Goal: Information Seeking & Learning: Learn about a topic

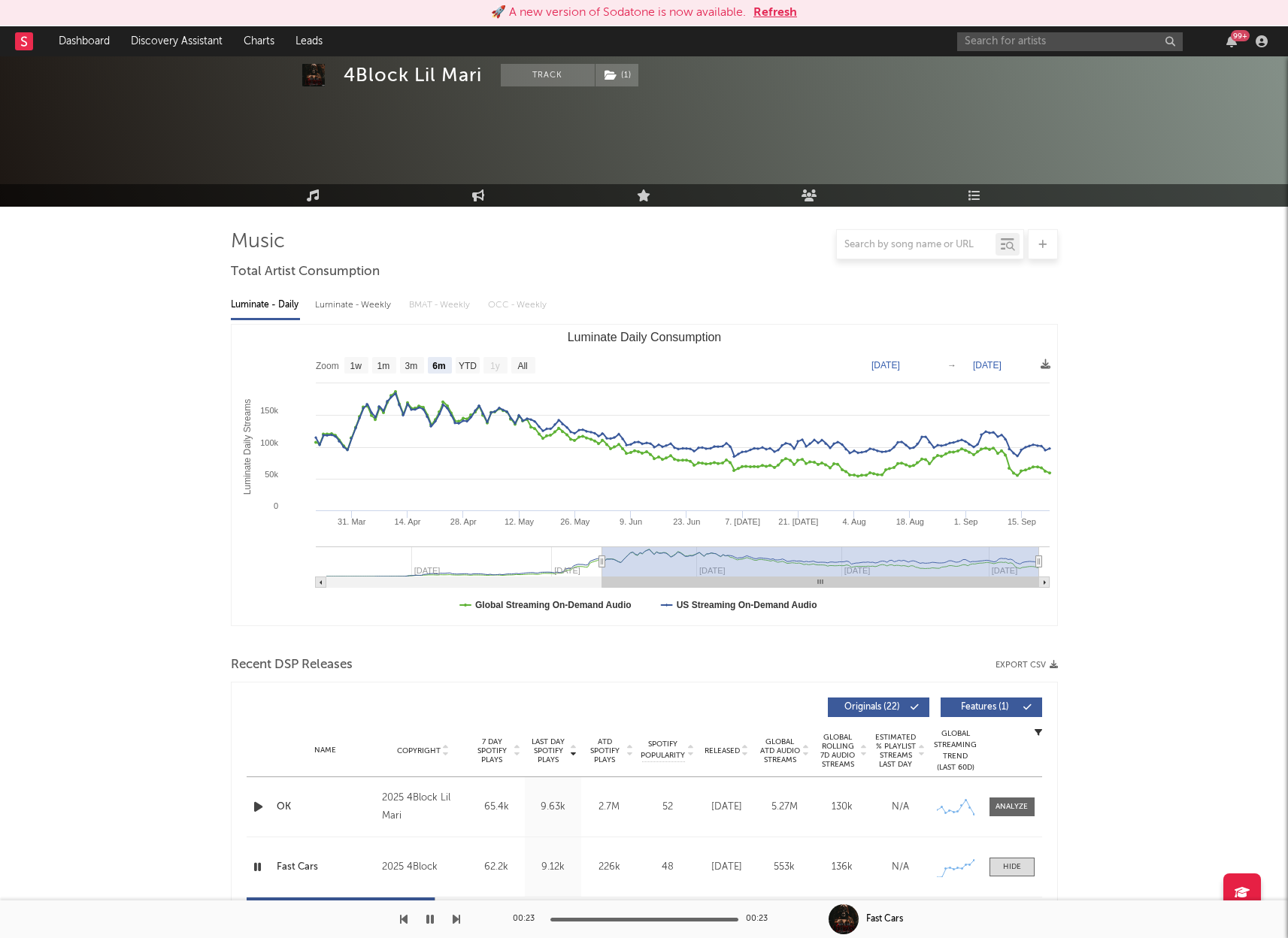
select select "6m"
select select "1w"
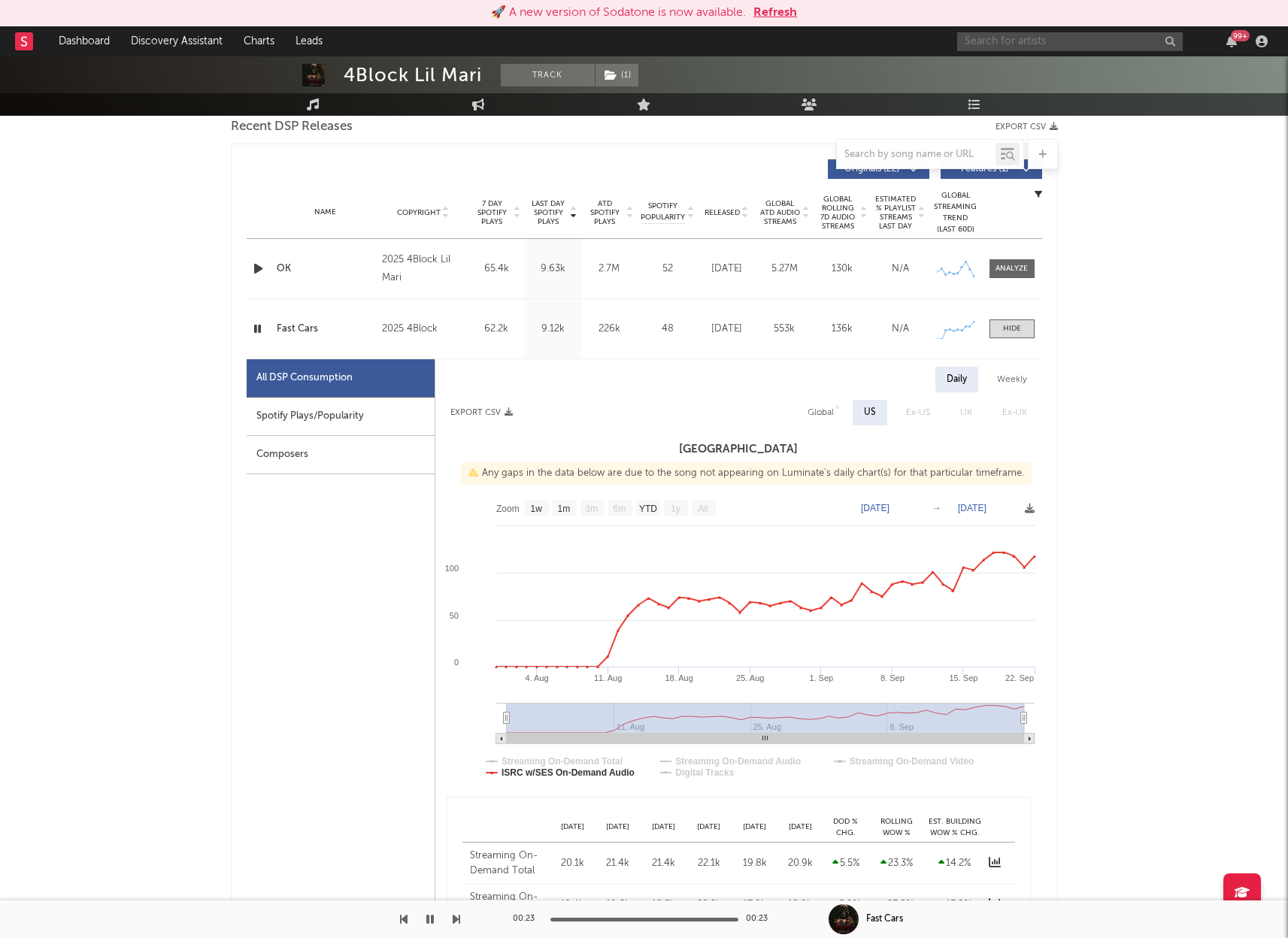
click at [1010, 42] on input "text" at bounding box center [1070, 42] width 226 height 19
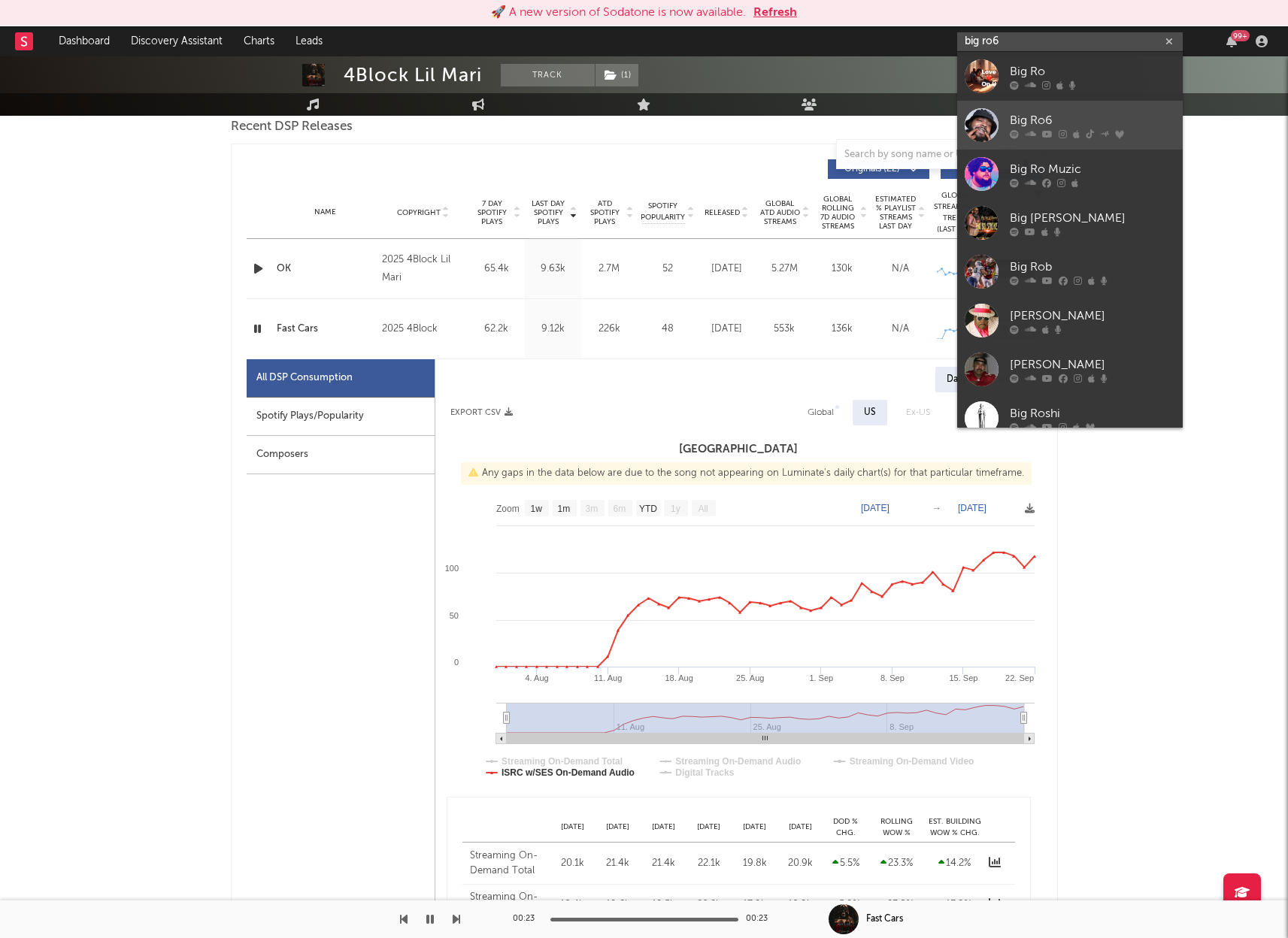
type input "big ro6"
click at [1020, 107] on link "Big Ro6" at bounding box center [1070, 124] width 226 height 49
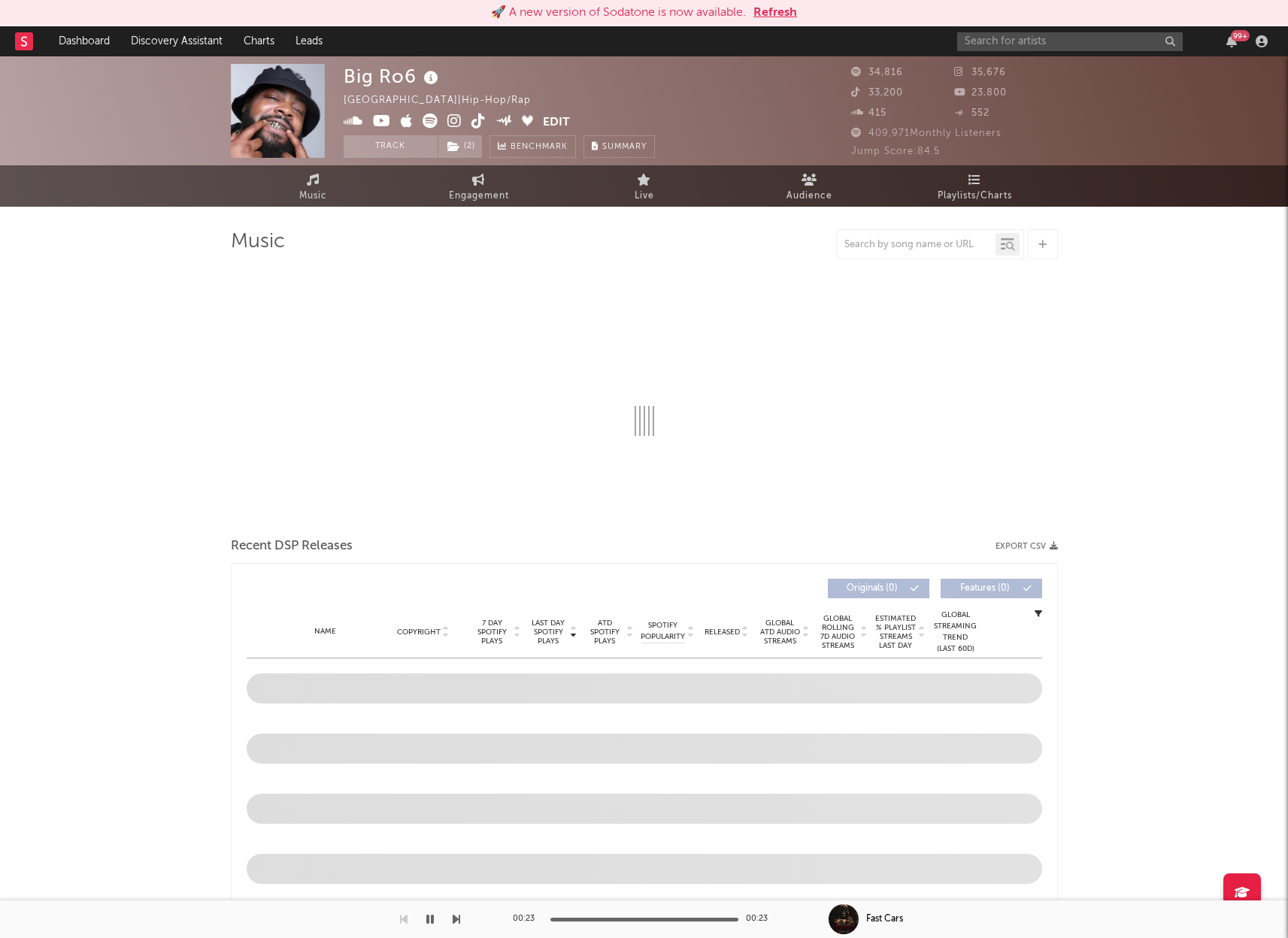
select select "6m"
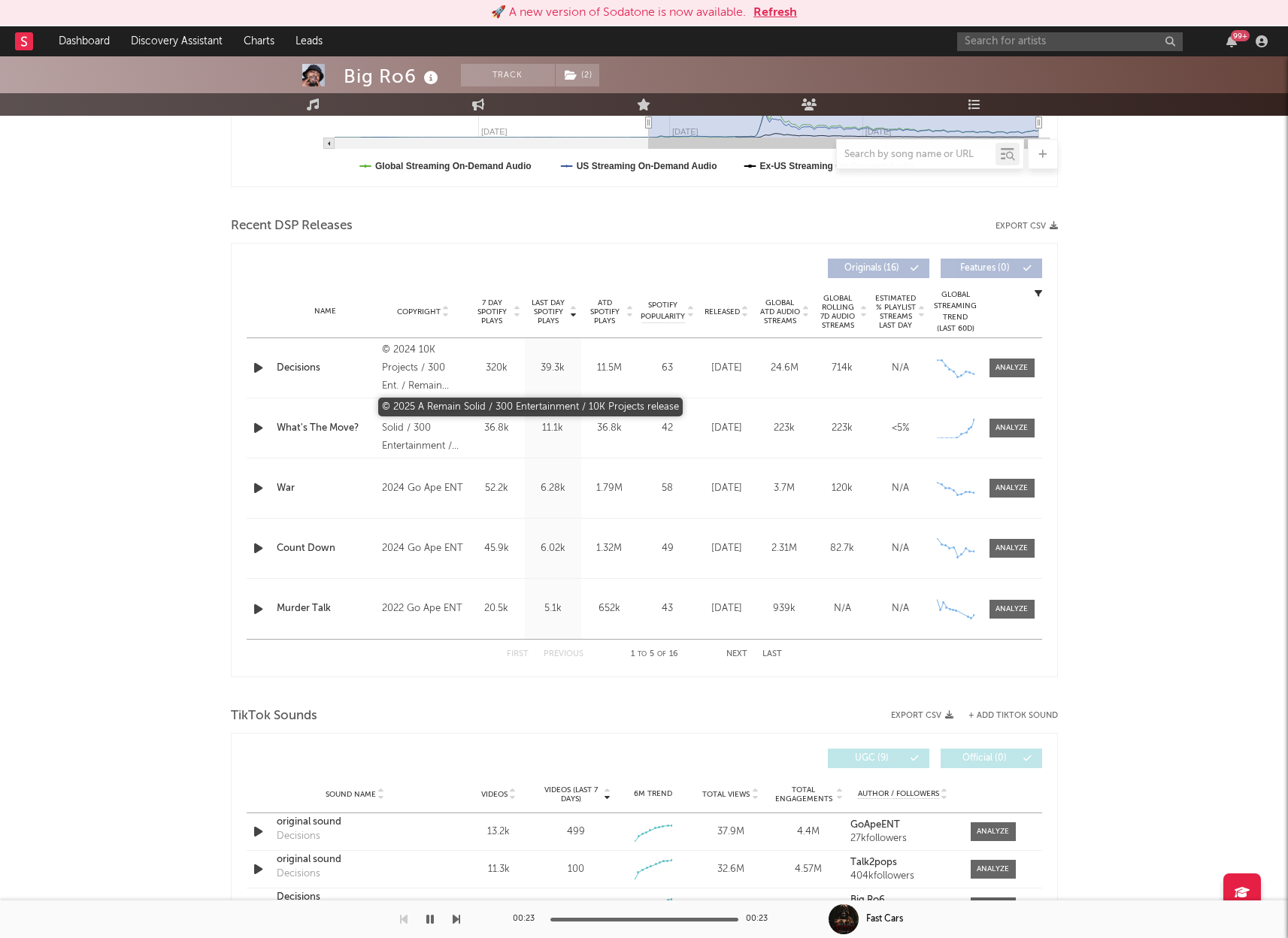
scroll to position [440, 0]
click at [988, 427] on div at bounding box center [1010, 427] width 49 height 19
click at [1004, 427] on div at bounding box center [1011, 427] width 32 height 12
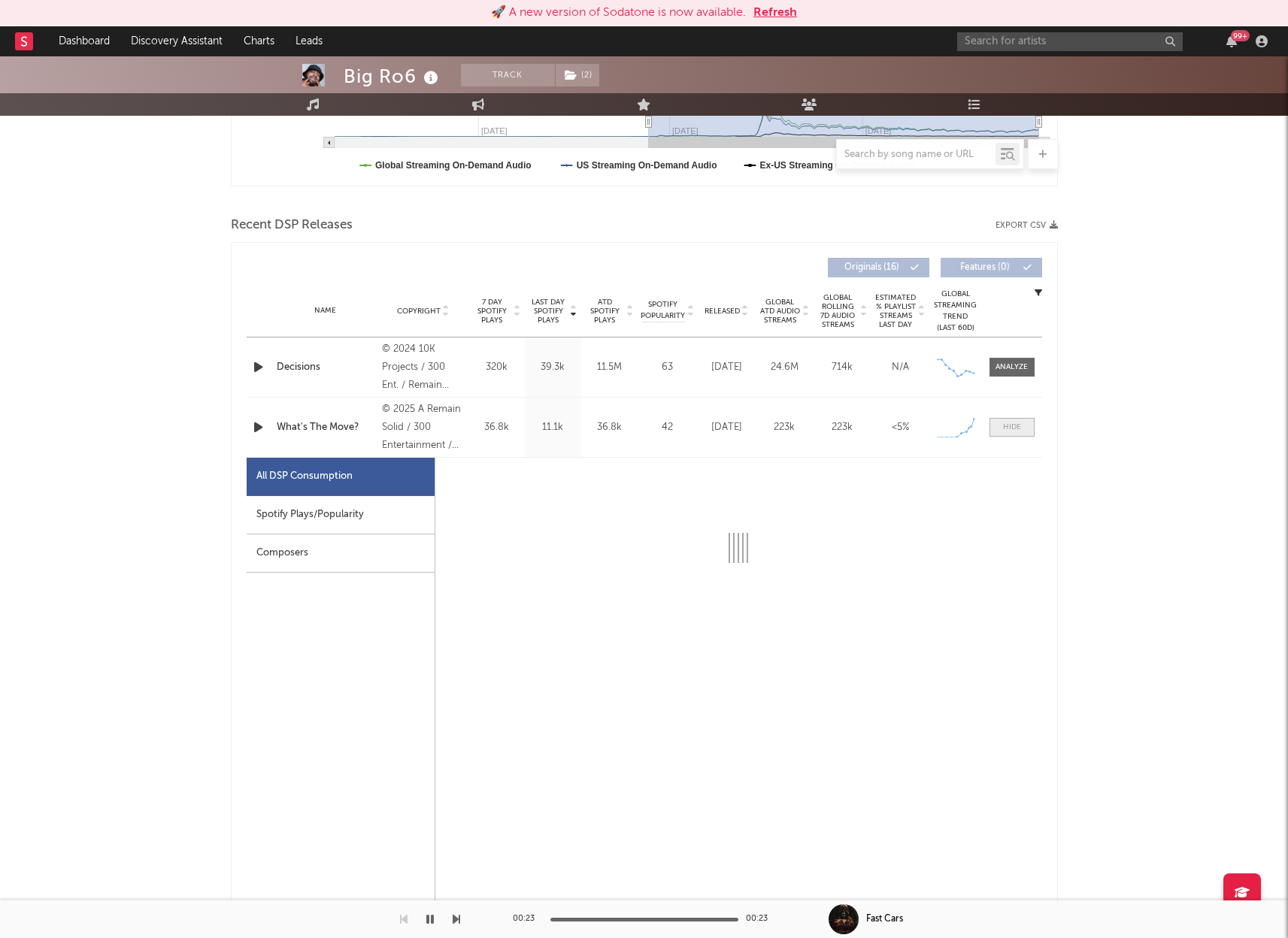
select select "1w"
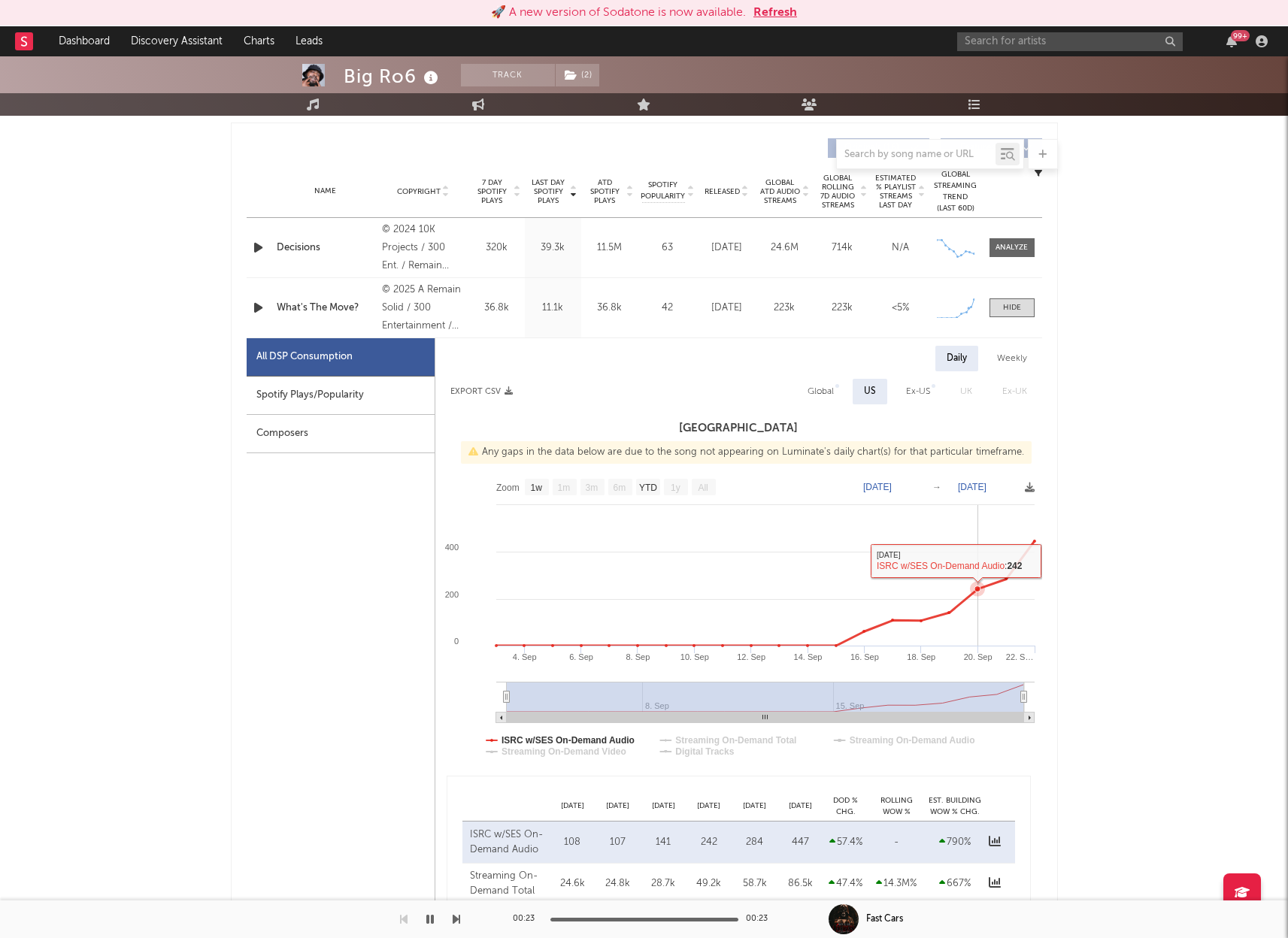
scroll to position [565, 0]
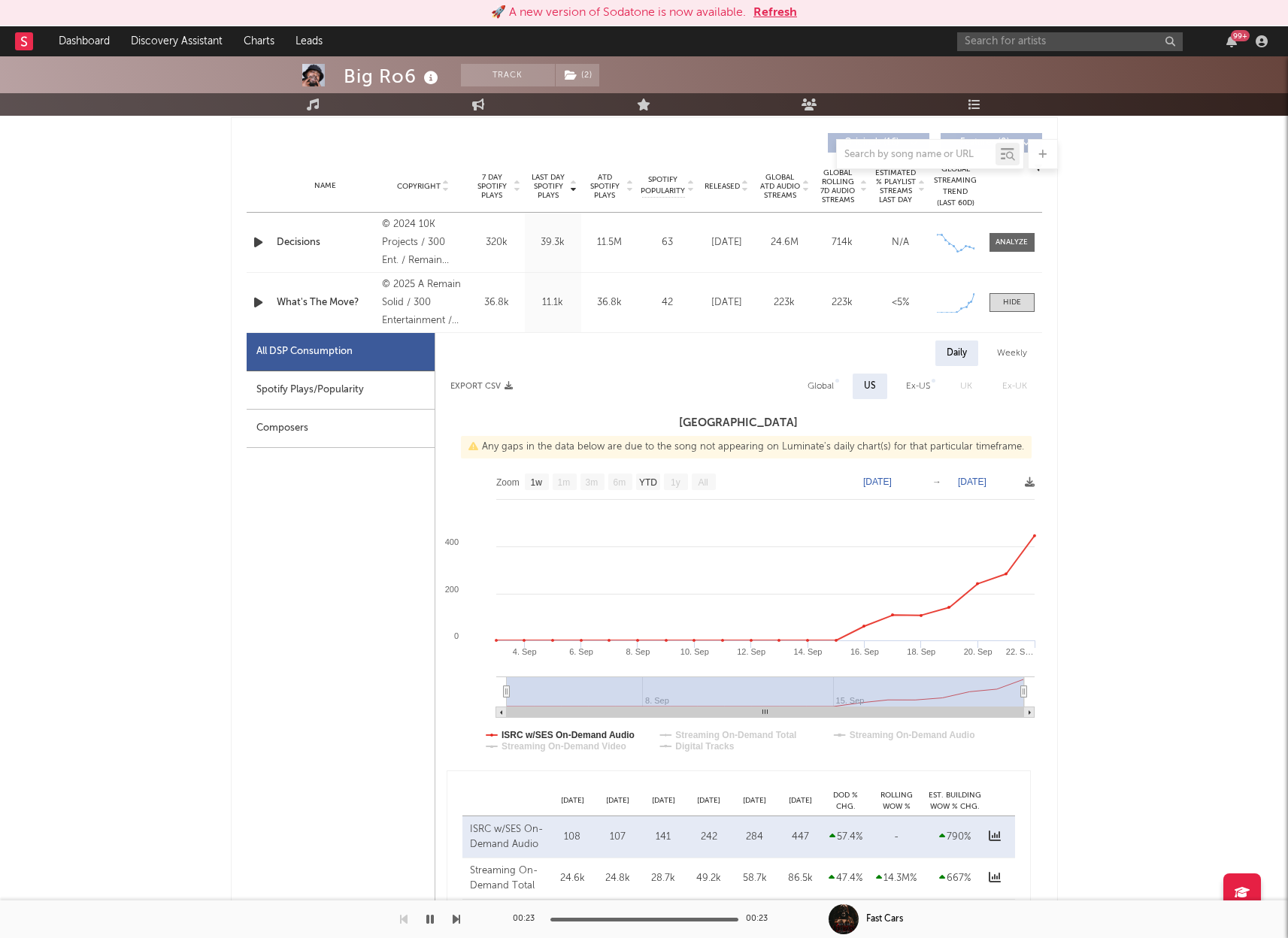
click at [258, 301] on icon "button" at bounding box center [258, 303] width 15 height 19
click at [259, 296] on icon "button" at bounding box center [257, 303] width 14 height 19
click at [921, 305] on div "<5%" at bounding box center [900, 302] width 50 height 15
drag, startPoint x: 760, startPoint y: 297, endPoint x: 738, endPoint y: 301, distance: 22.4
click at [760, 297] on div "223k" at bounding box center [784, 302] width 50 height 15
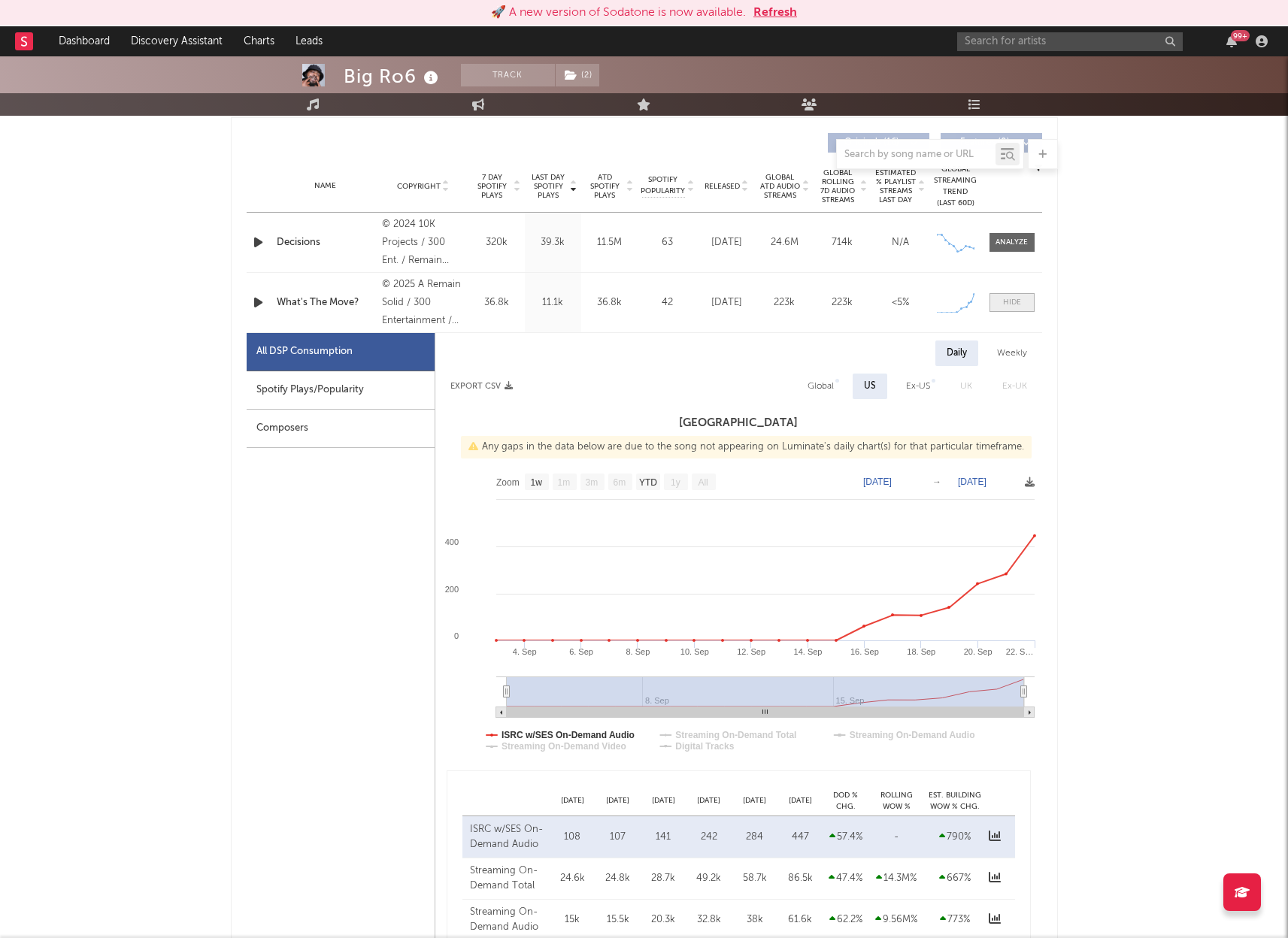
click at [1004, 295] on span at bounding box center [1012, 303] width 45 height 19
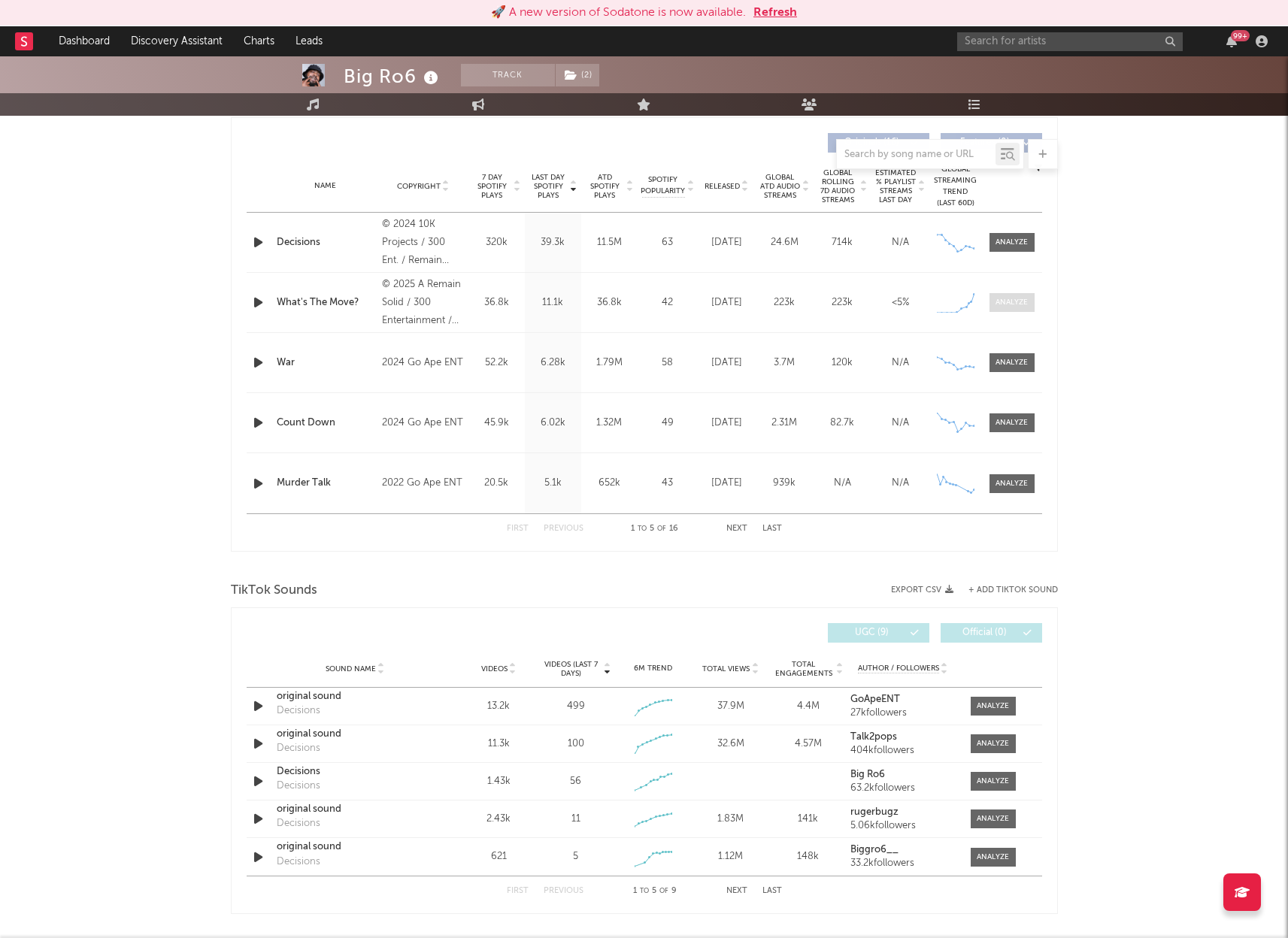
scroll to position [542, 0]
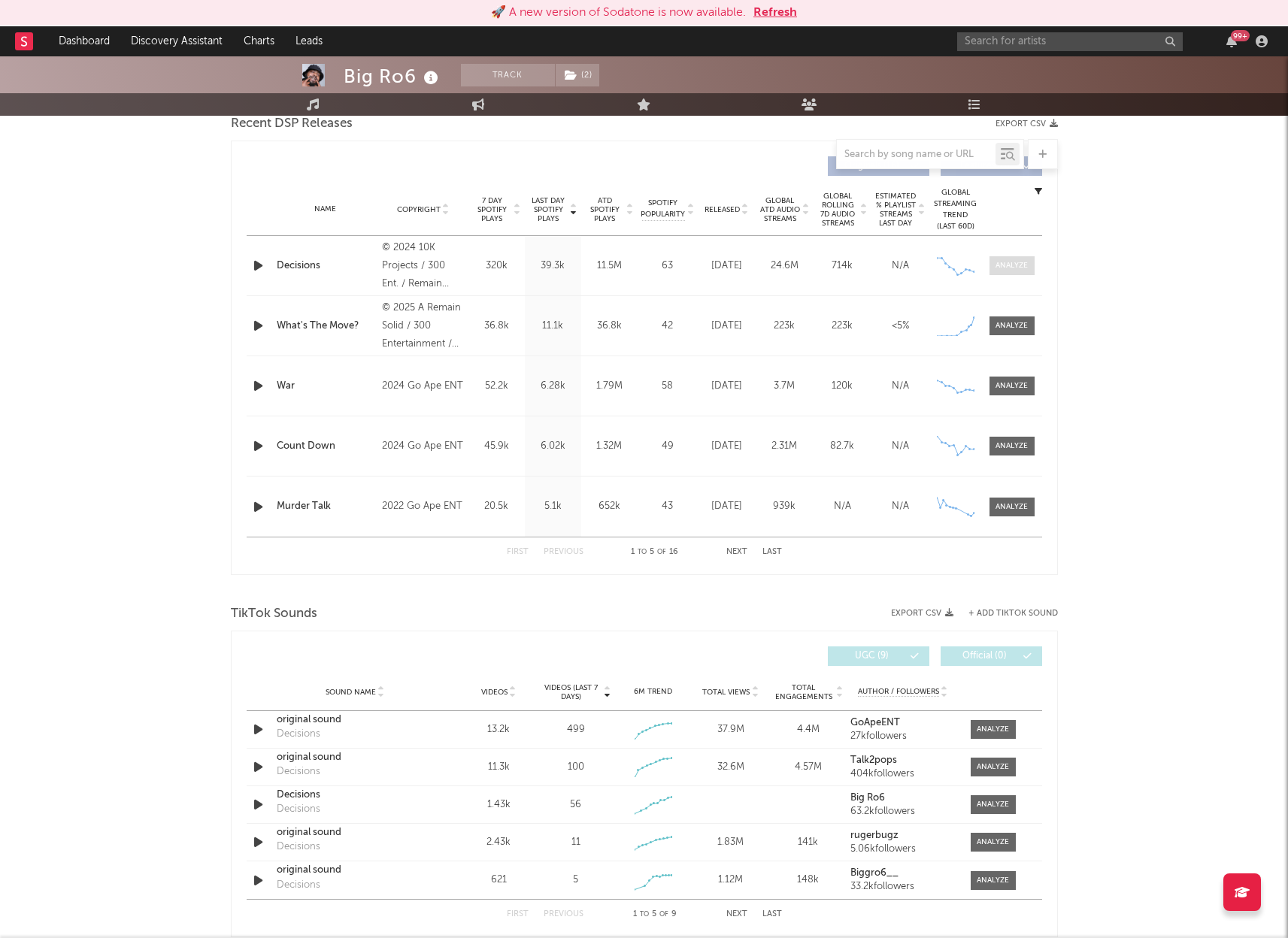
click at [1014, 263] on div at bounding box center [1011, 266] width 32 height 12
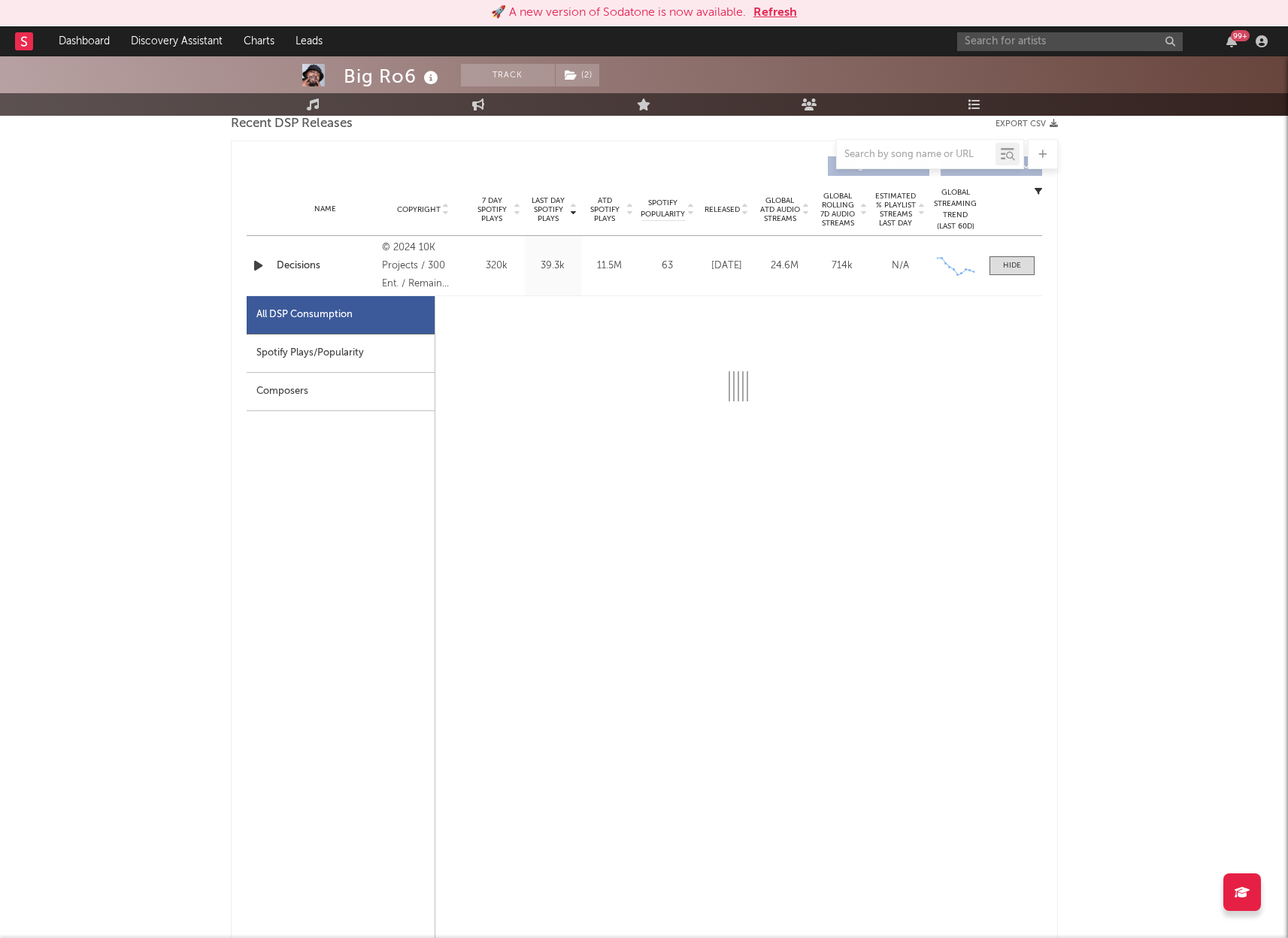
select select "6m"
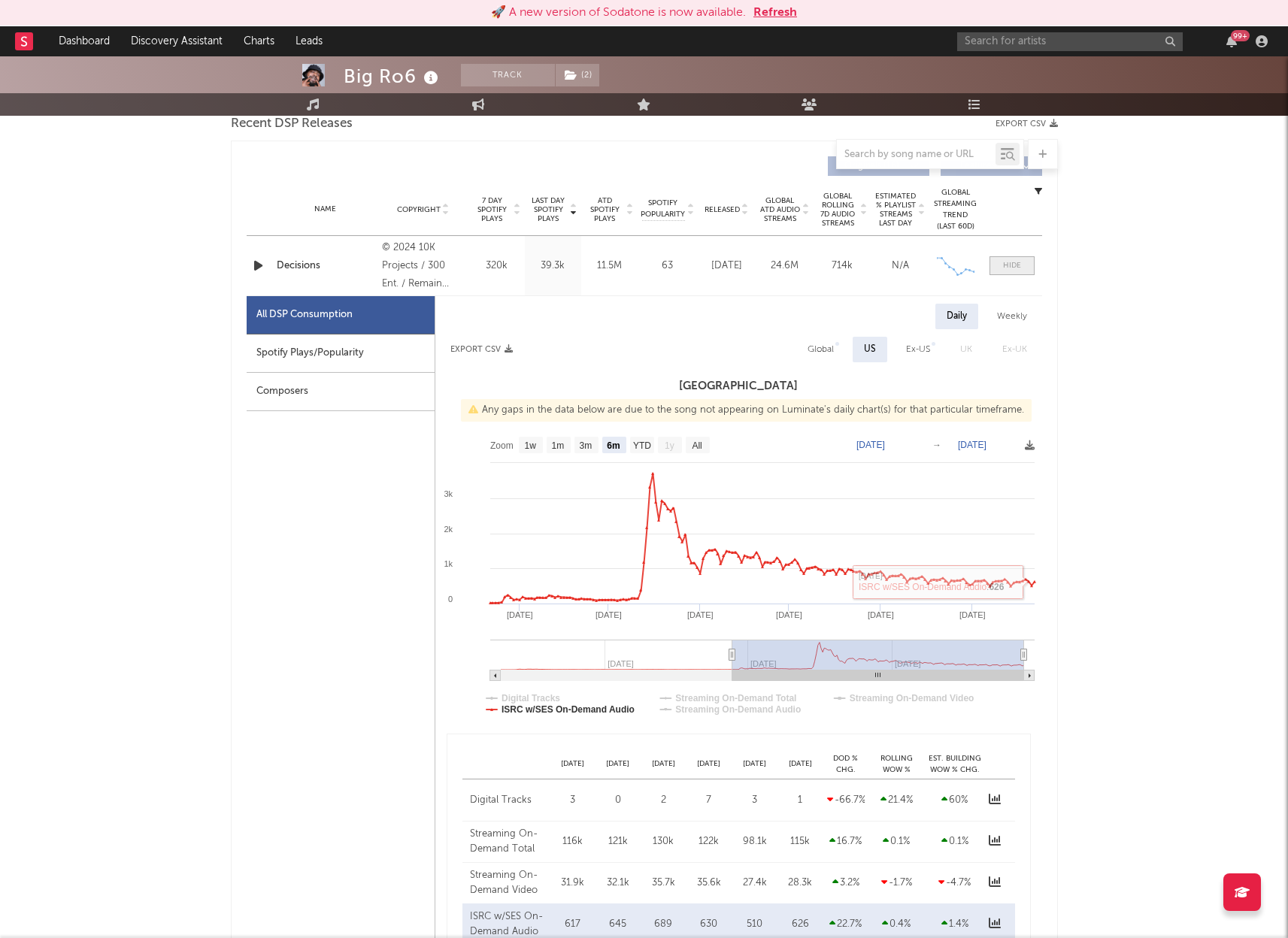
click at [1011, 262] on div at bounding box center [1011, 266] width 18 height 12
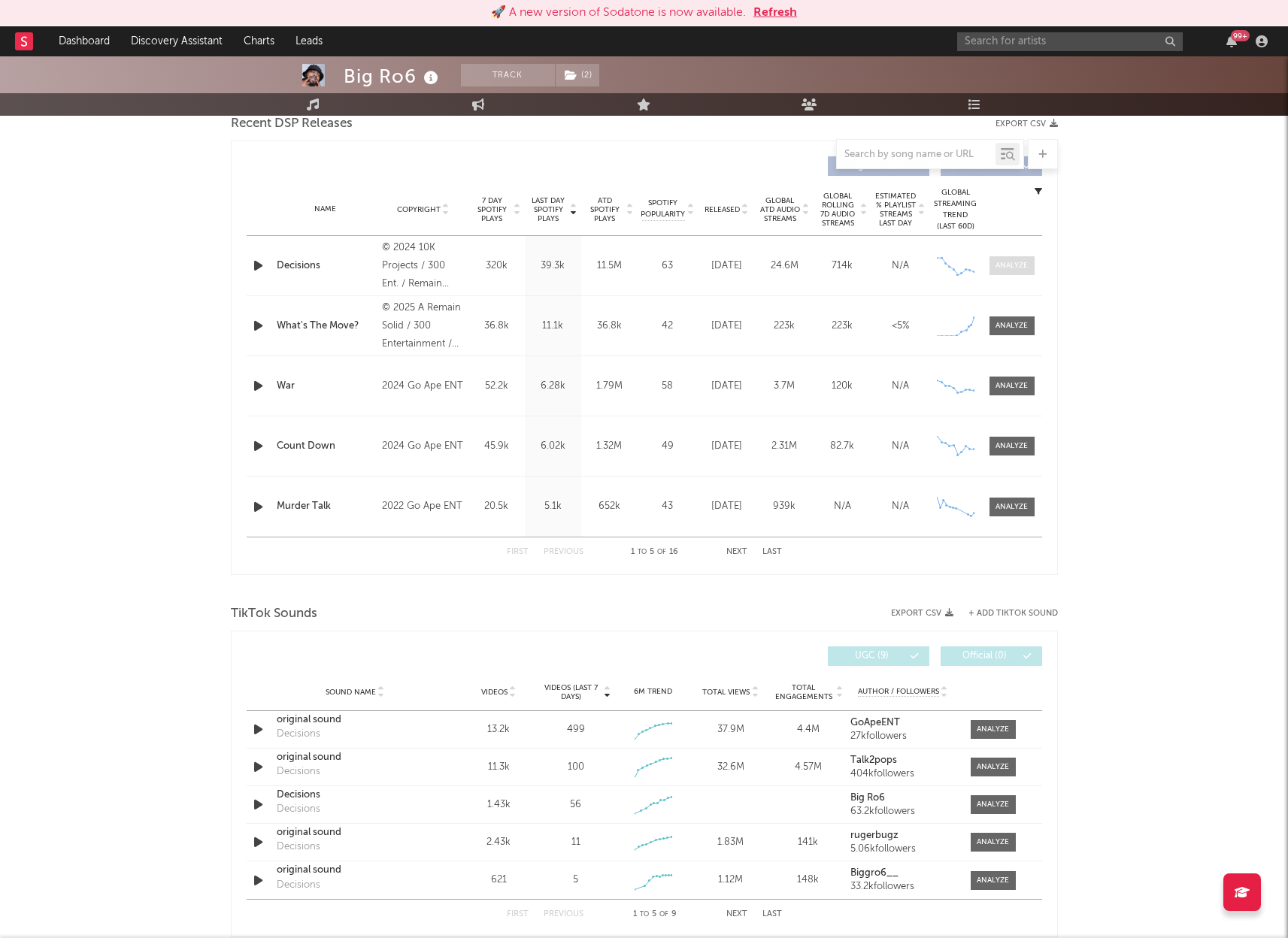
click at [1009, 267] on div at bounding box center [1011, 266] width 32 height 12
select select "6m"
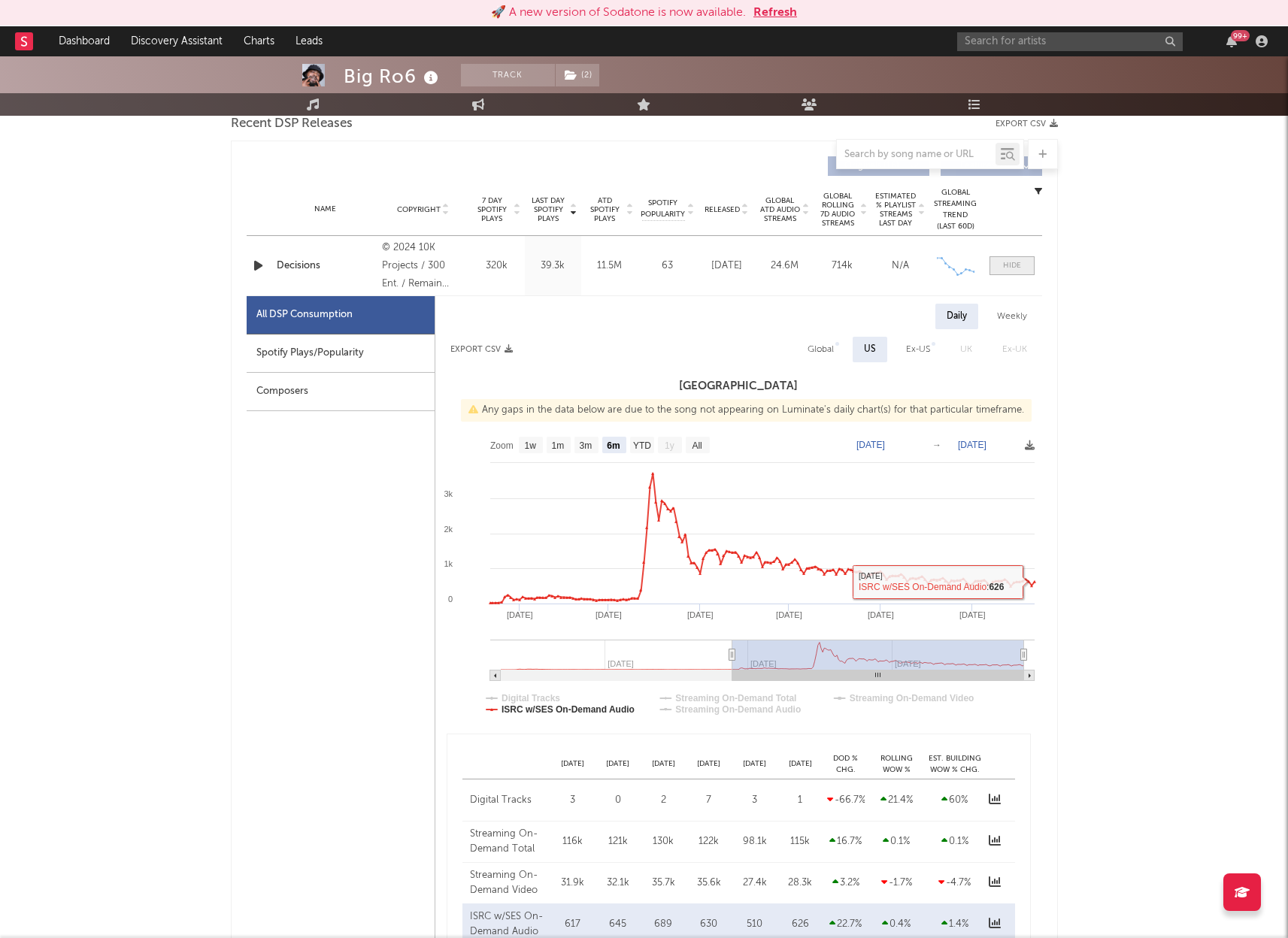
click at [1021, 257] on span at bounding box center [1012, 266] width 45 height 19
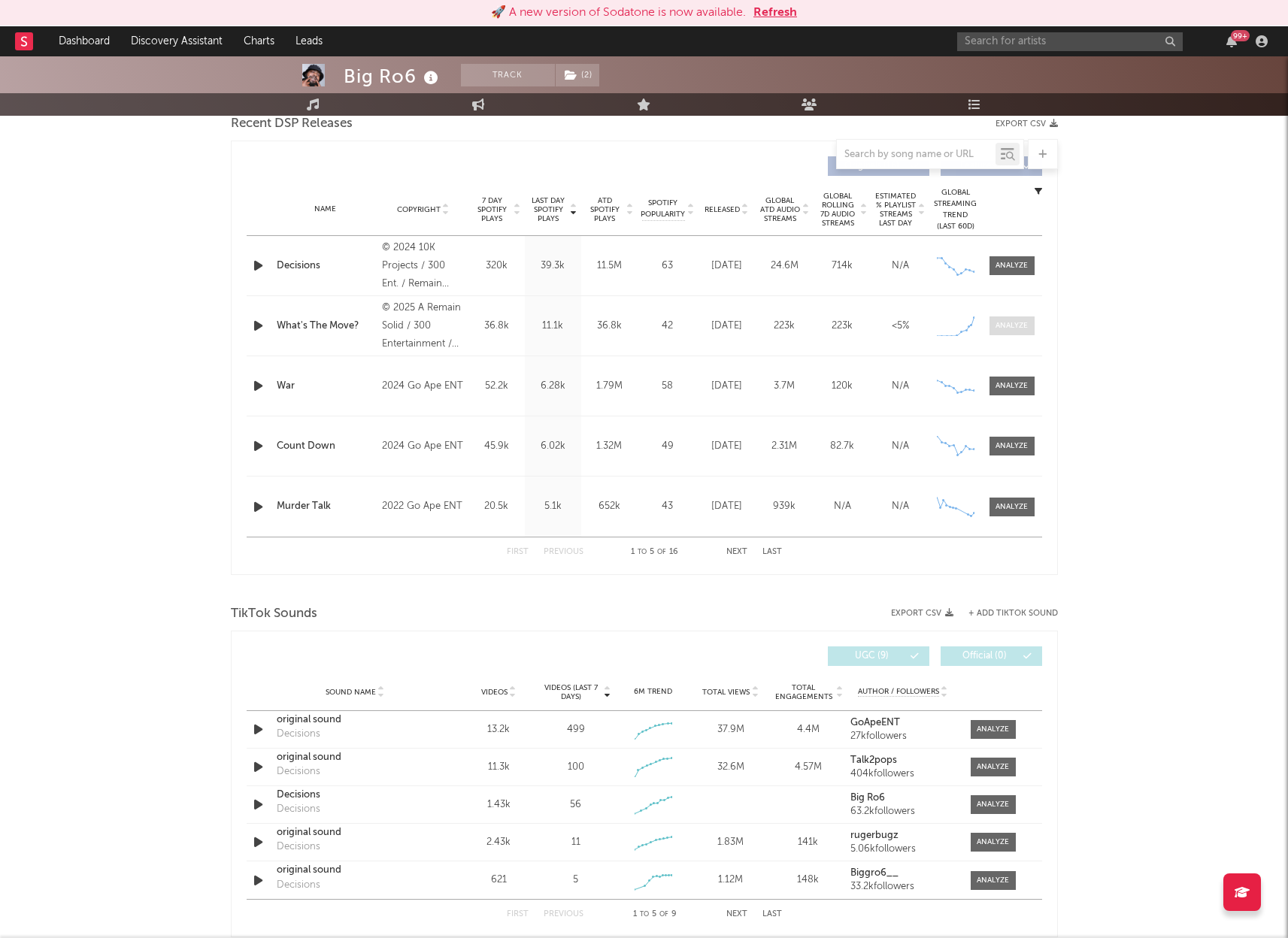
click at [1021, 328] on div at bounding box center [1011, 326] width 32 height 12
select select "1w"
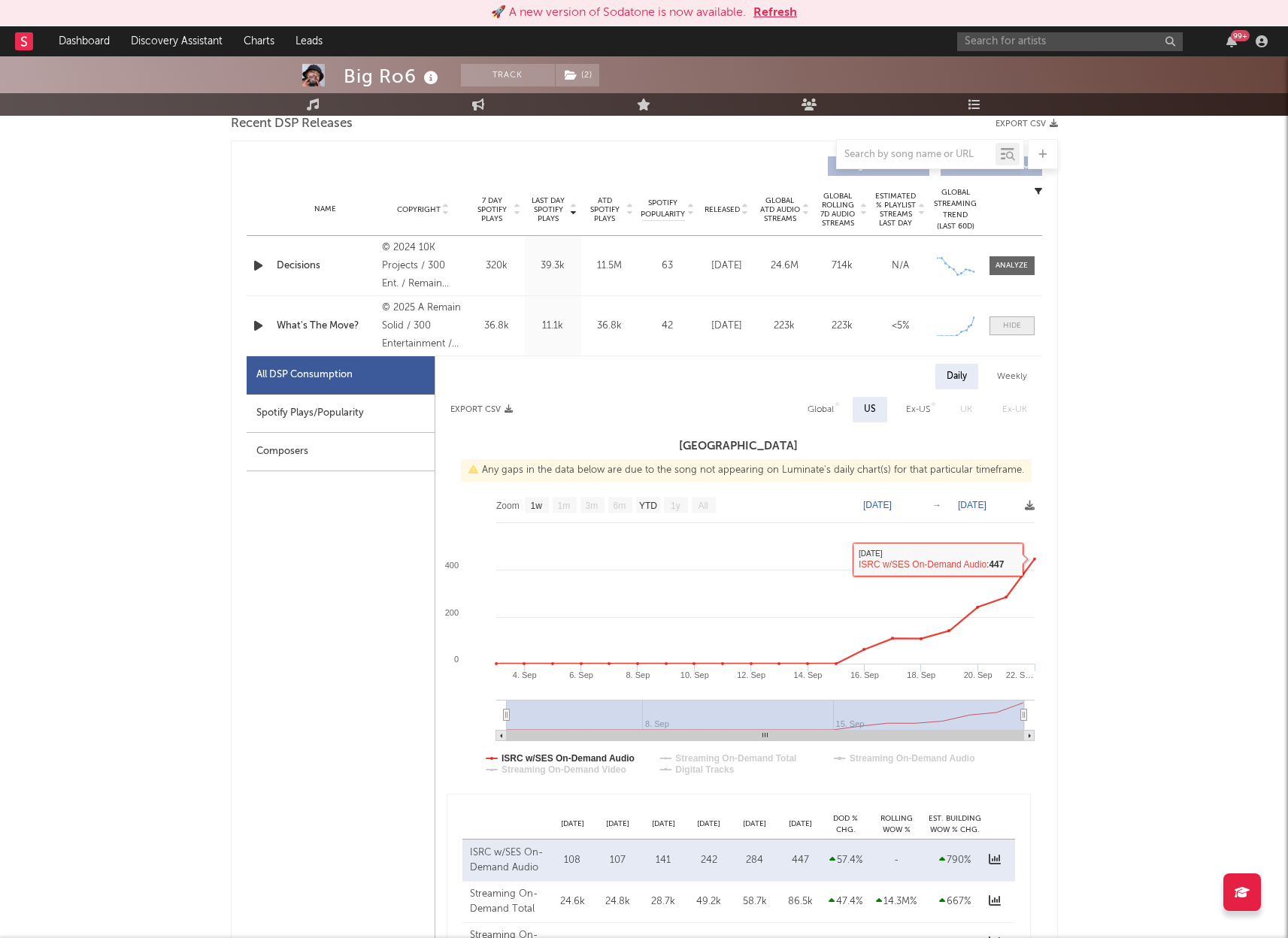
drag, startPoint x: 1008, startPoint y: 324, endPoint x: 996, endPoint y: 328, distance: 12.6
click at [1009, 325] on div at bounding box center [1011, 326] width 18 height 12
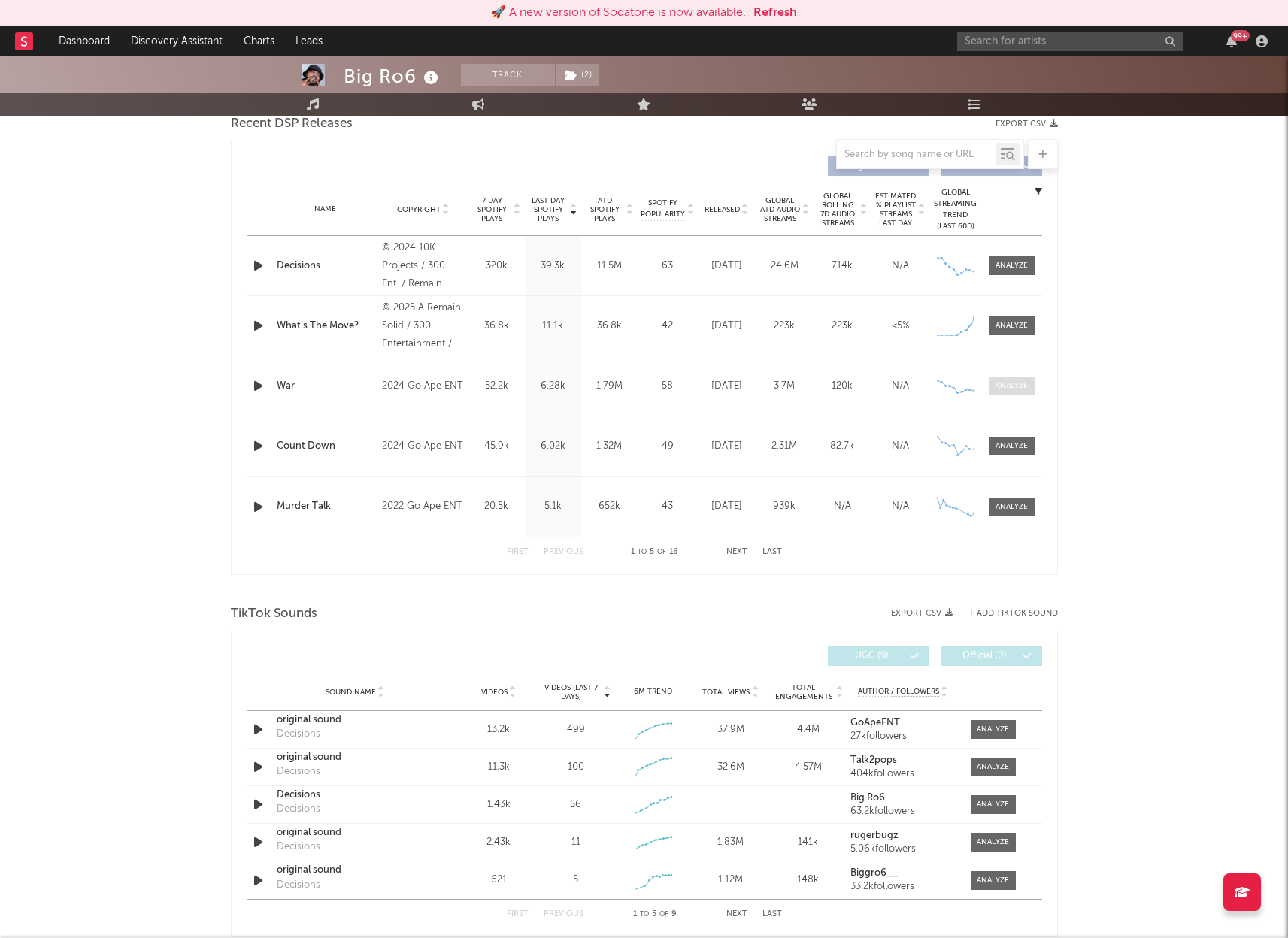
click at [1018, 390] on div at bounding box center [1011, 386] width 32 height 12
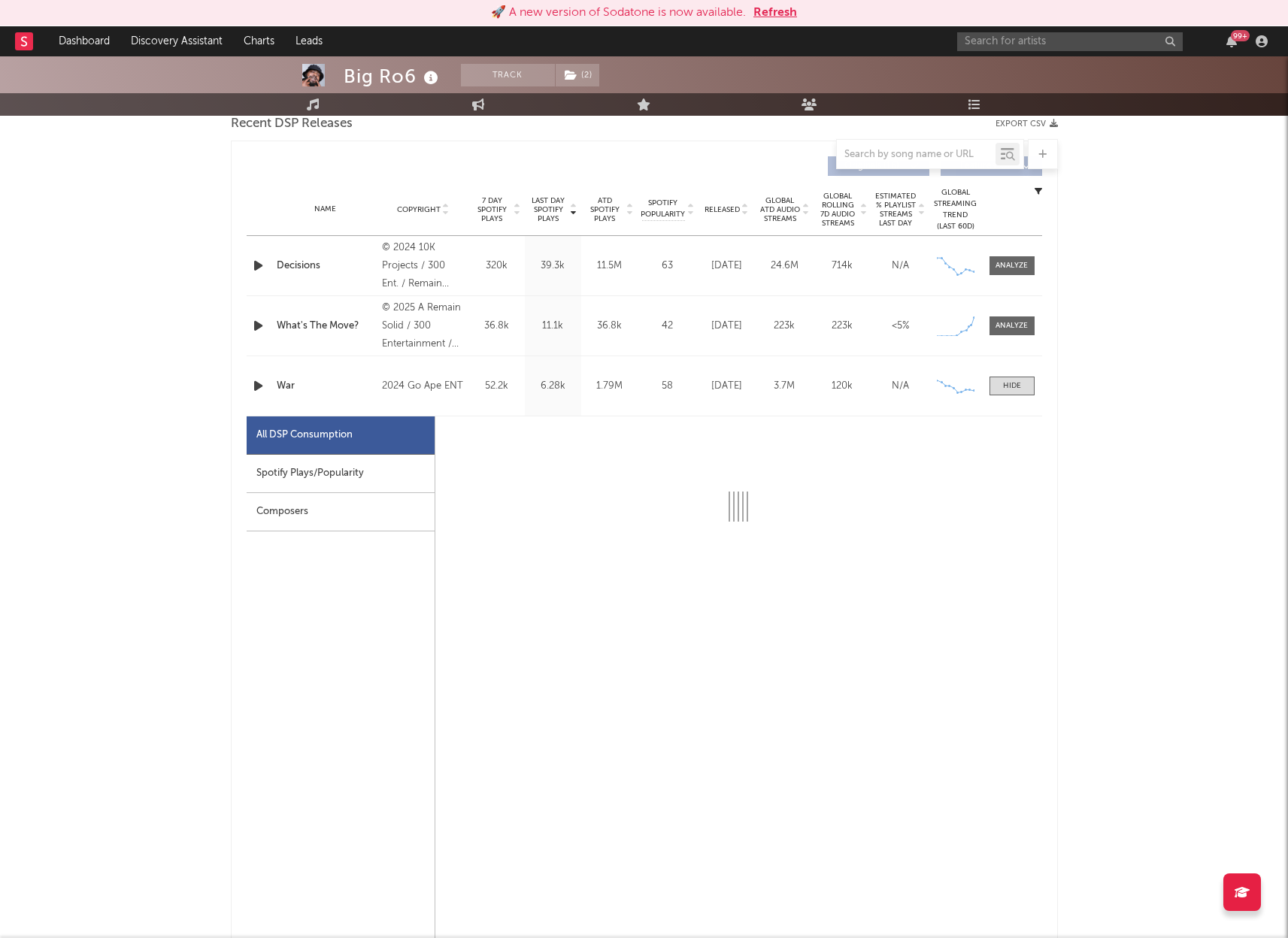
select select "6m"
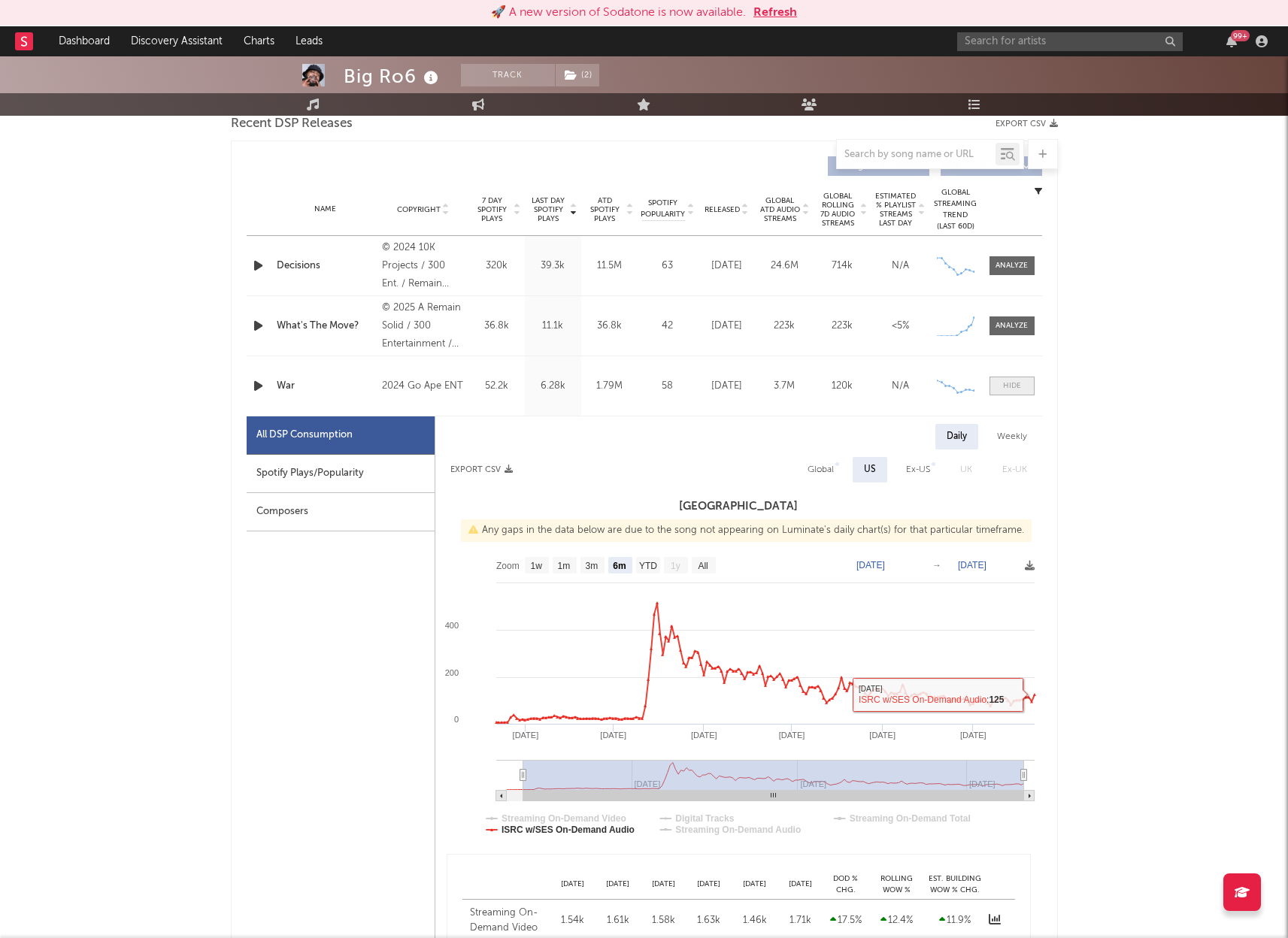
click at [1005, 378] on span at bounding box center [1012, 386] width 45 height 19
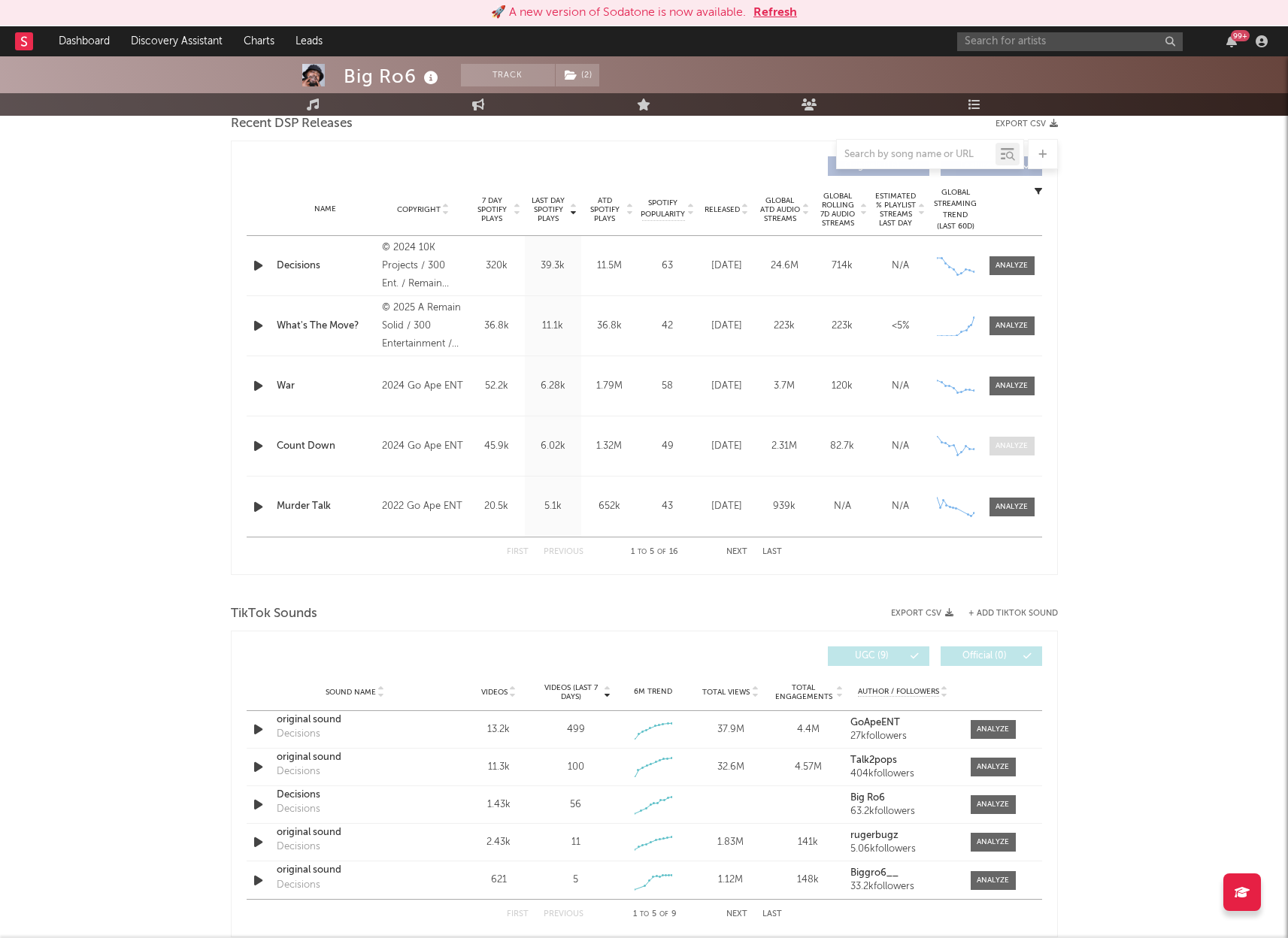
click at [1012, 437] on span at bounding box center [1012, 446] width 45 height 19
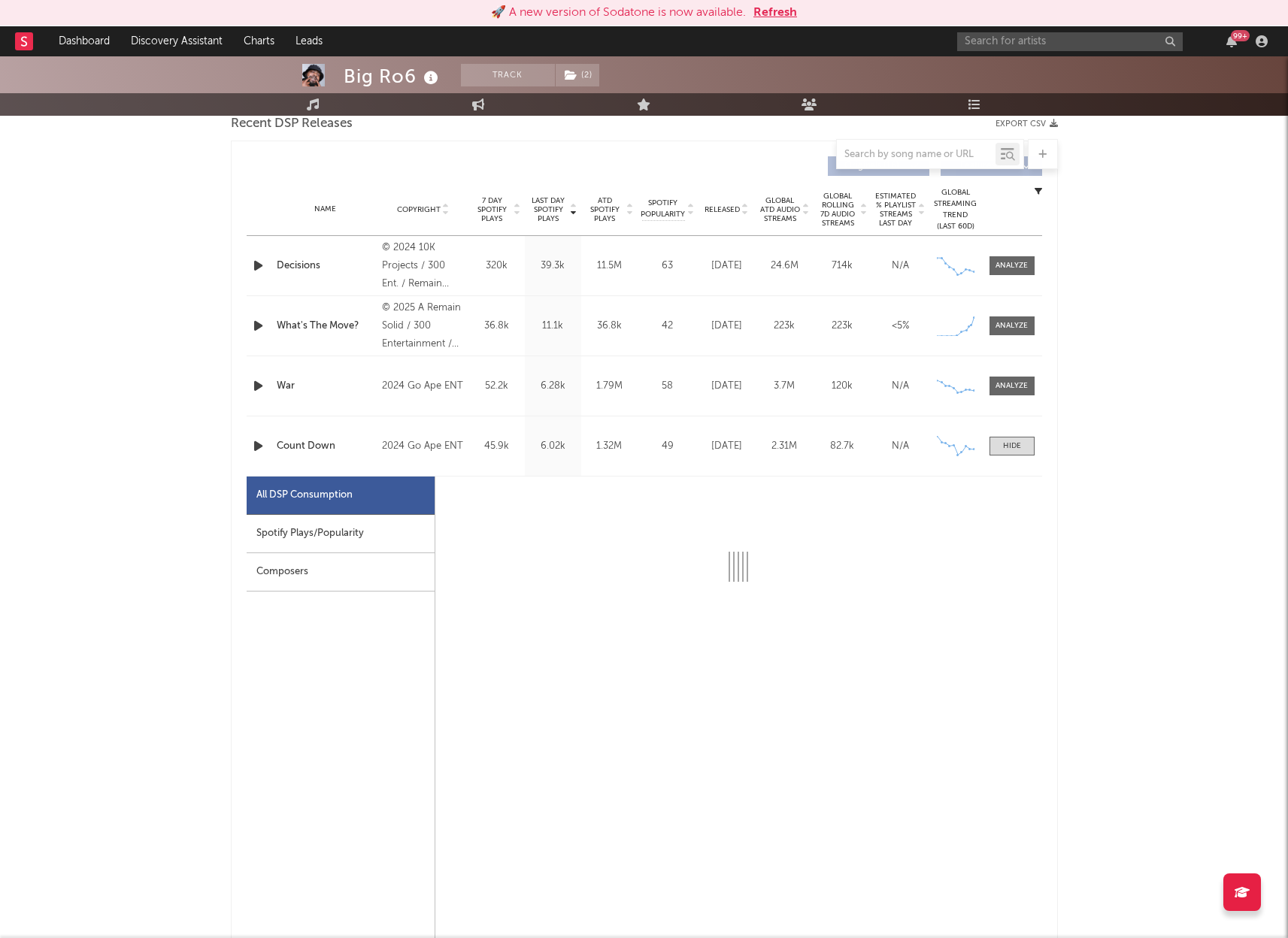
select select "6m"
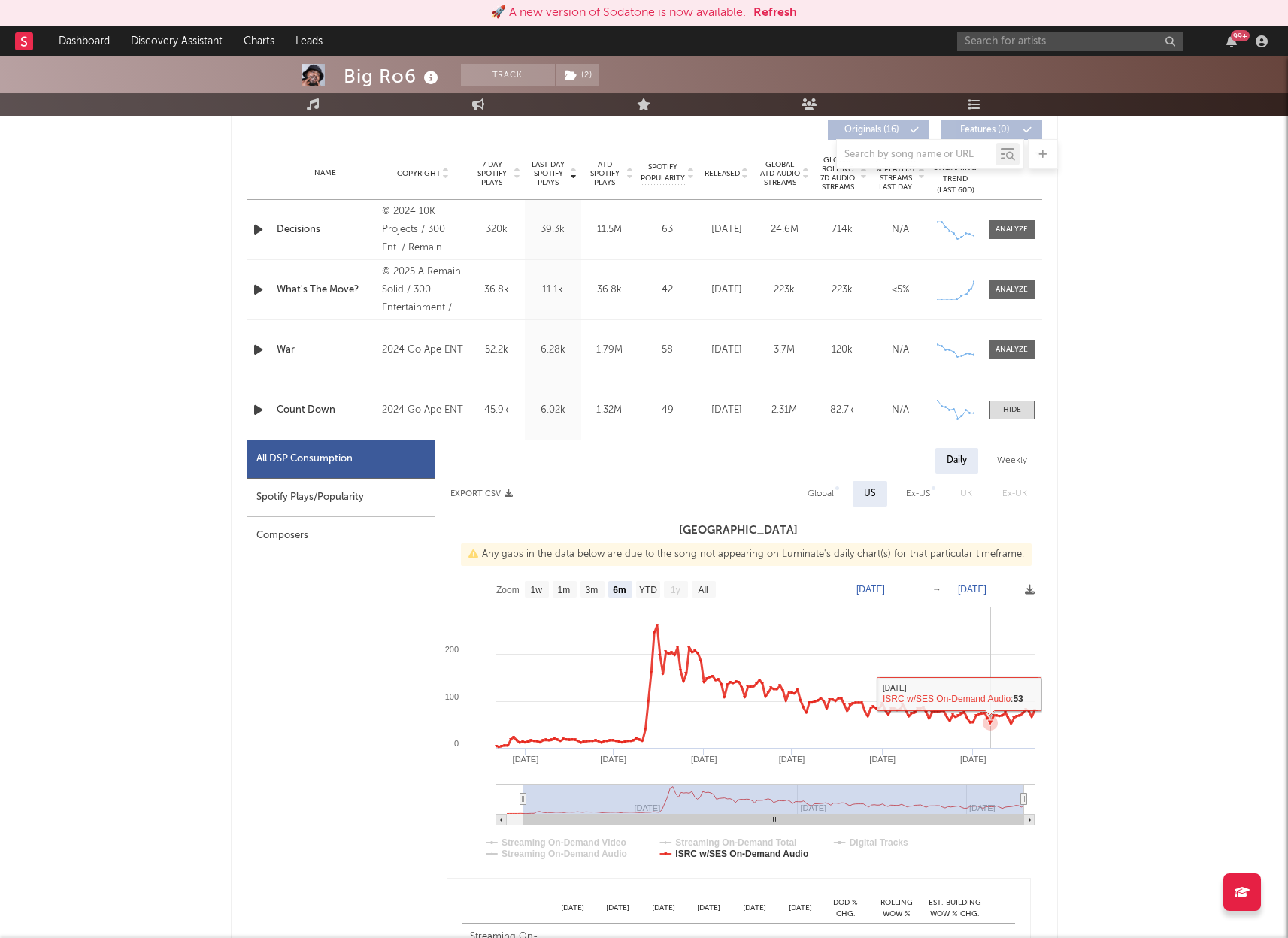
scroll to position [601, 0]
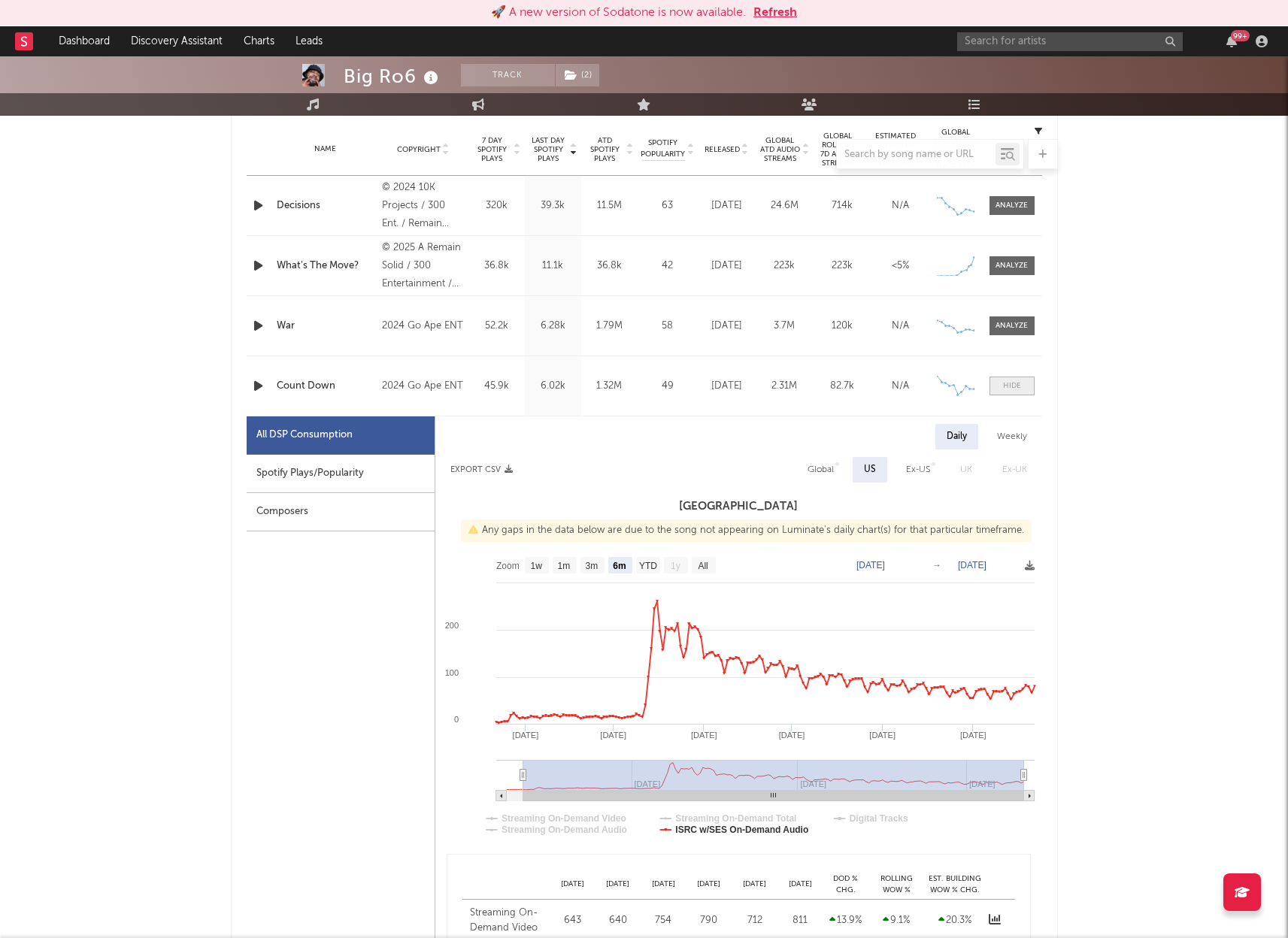
click at [1021, 392] on span at bounding box center [1012, 386] width 45 height 19
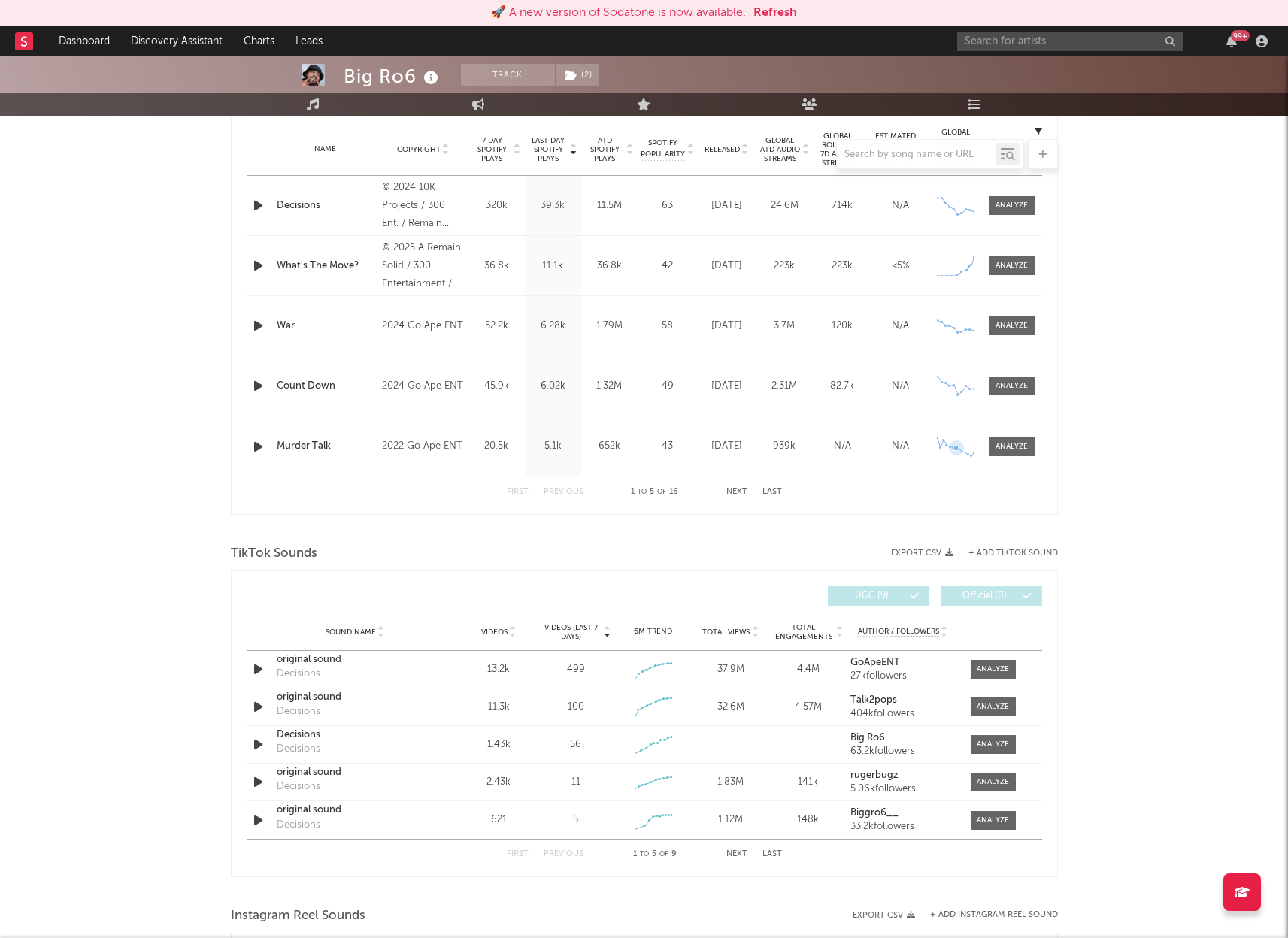
scroll to position [632, 0]
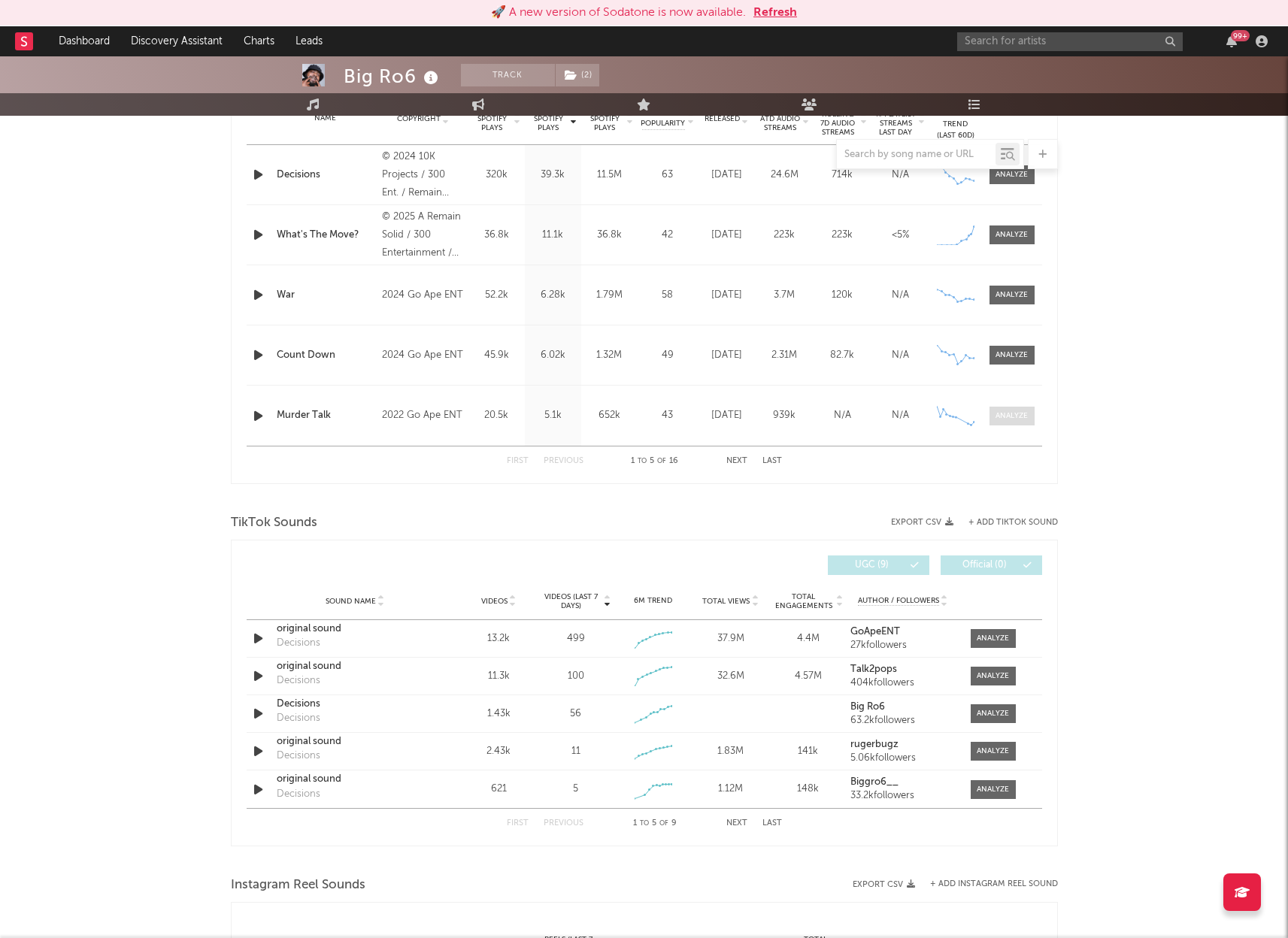
click at [1011, 415] on div at bounding box center [1011, 416] width 32 height 12
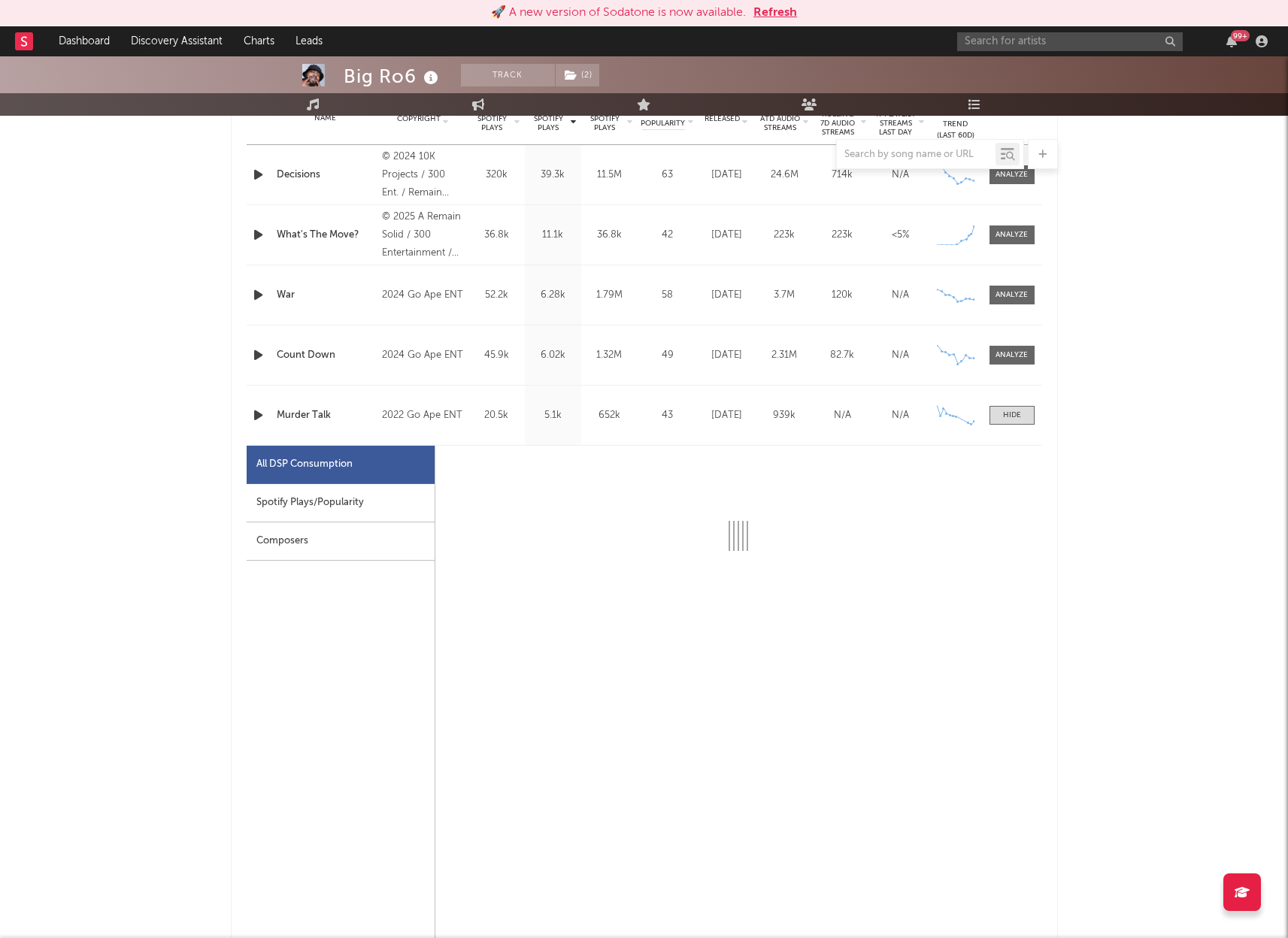
select select "6m"
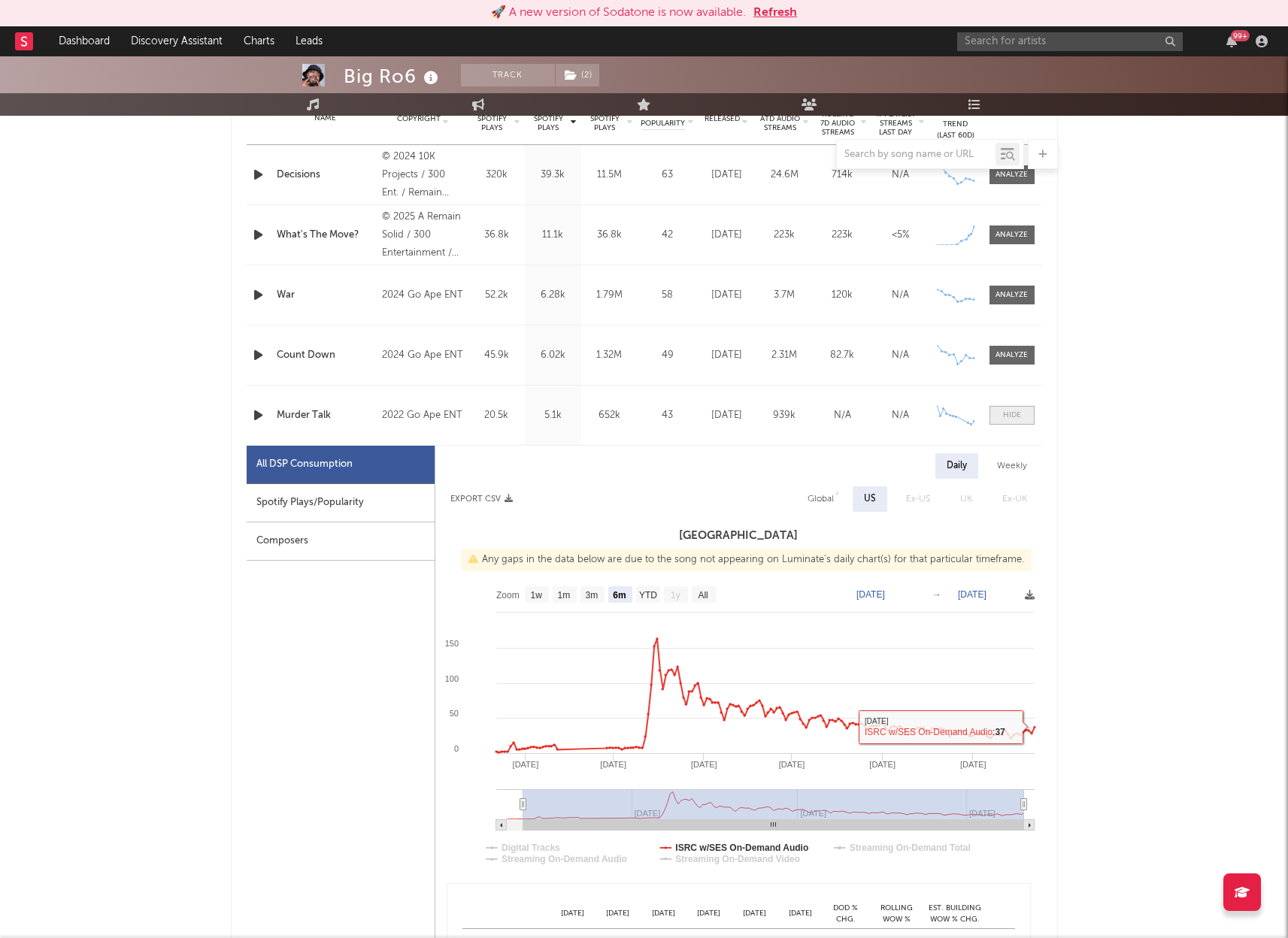
click at [1011, 420] on div at bounding box center [1011, 415] width 18 height 12
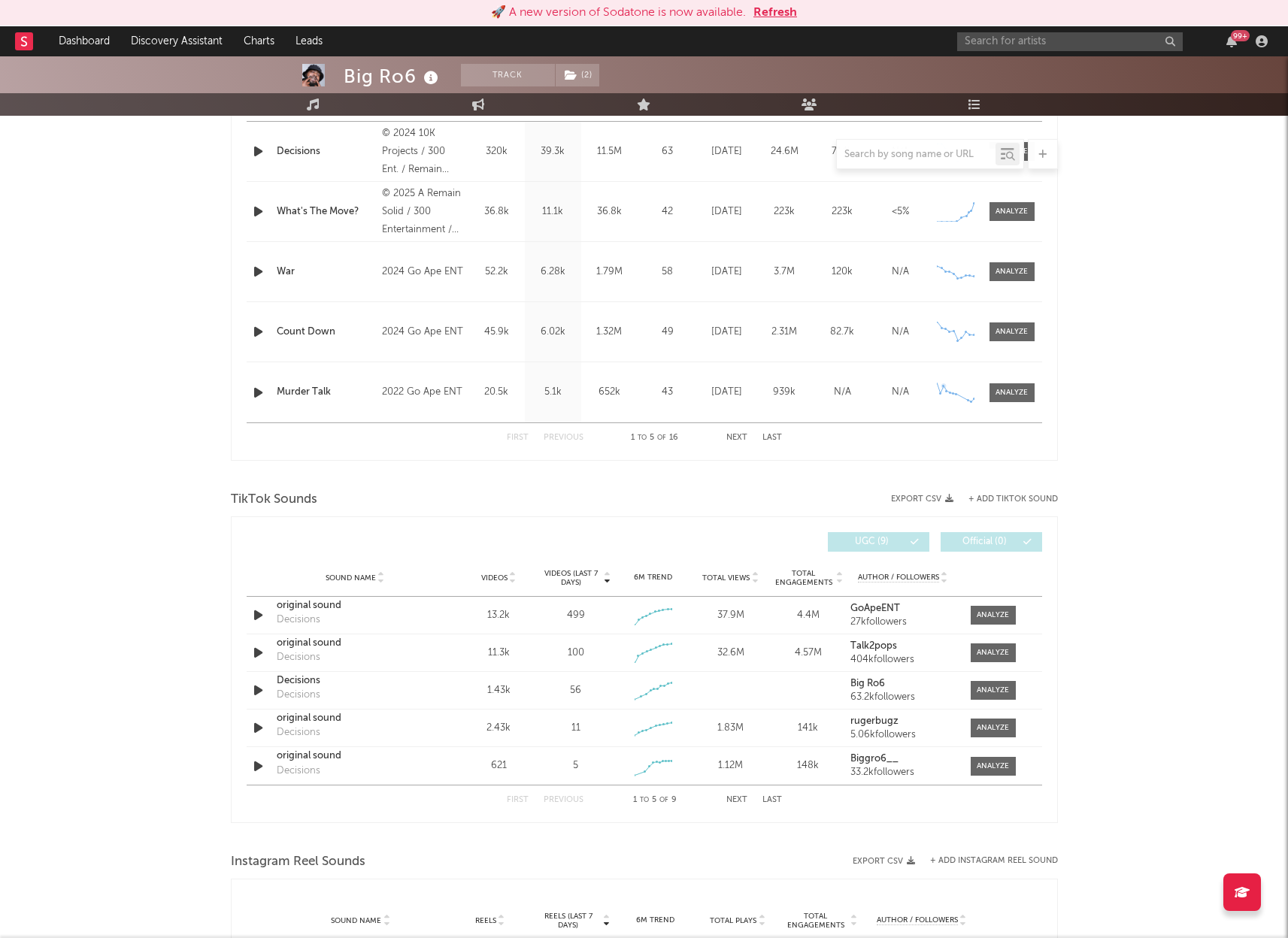
scroll to position [658, 0]
click at [736, 433] on button "Next" at bounding box center [736, 435] width 21 height 8
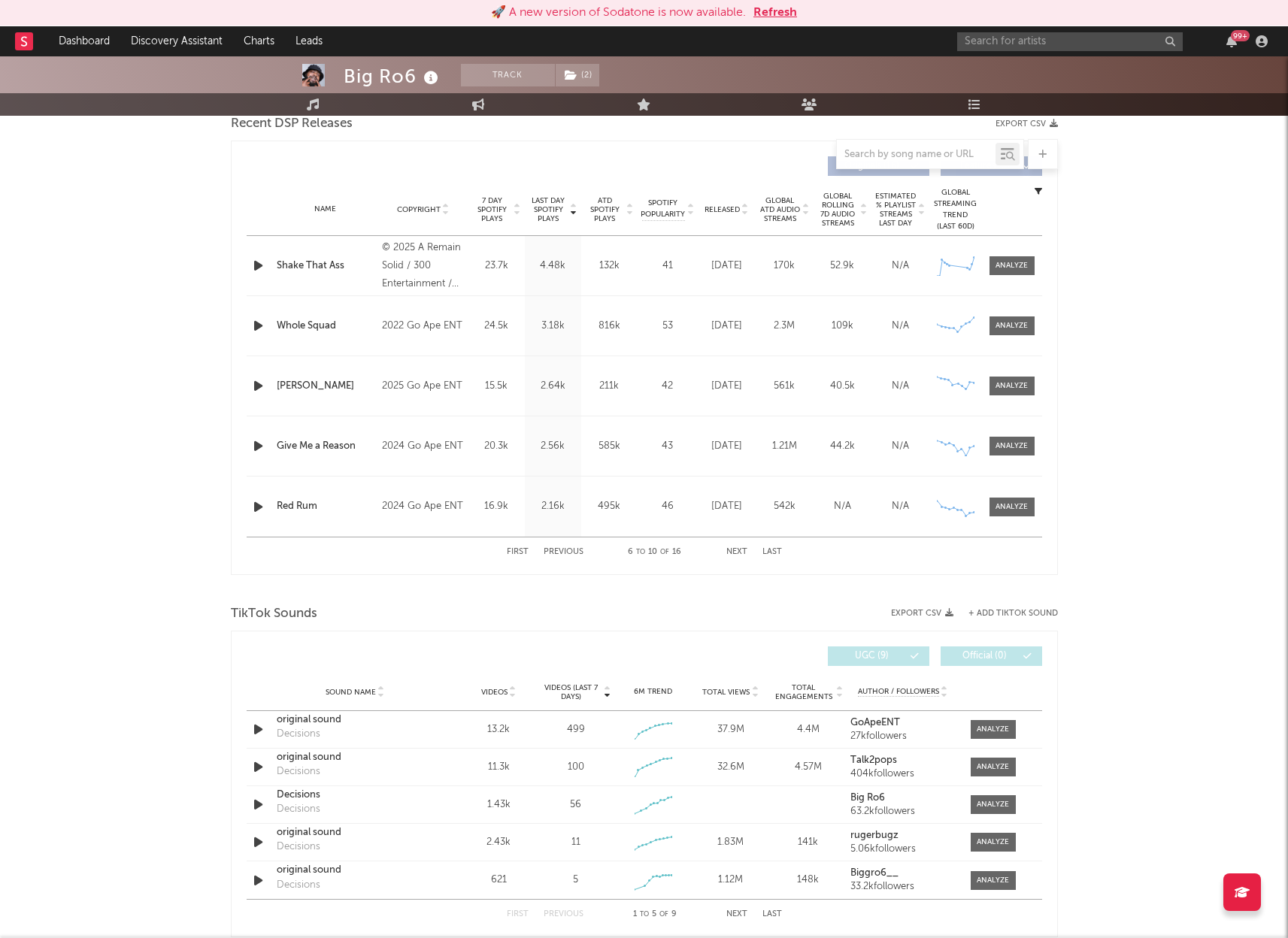
scroll to position [535, 0]
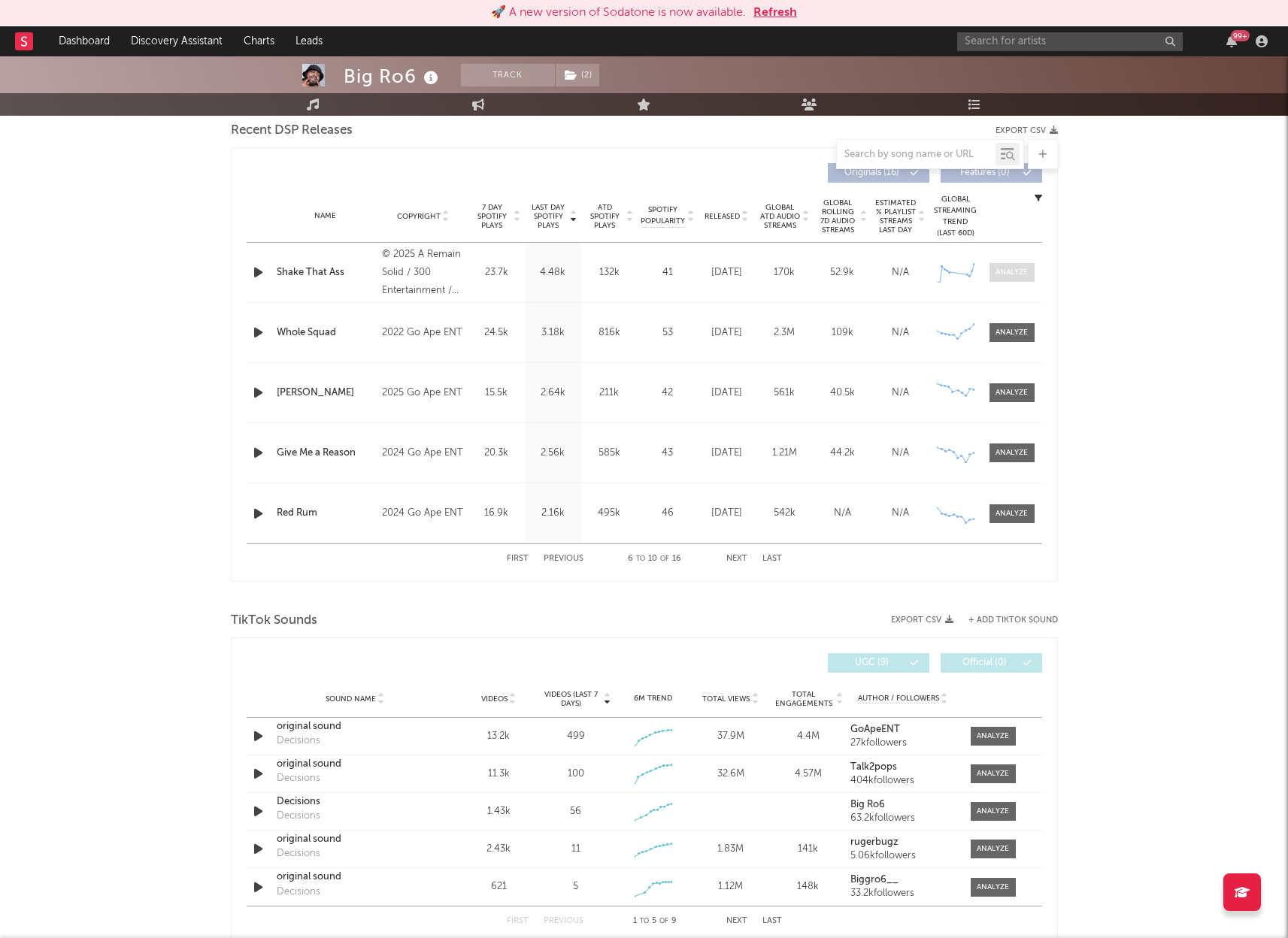
click at [1010, 267] on div at bounding box center [1011, 272] width 32 height 12
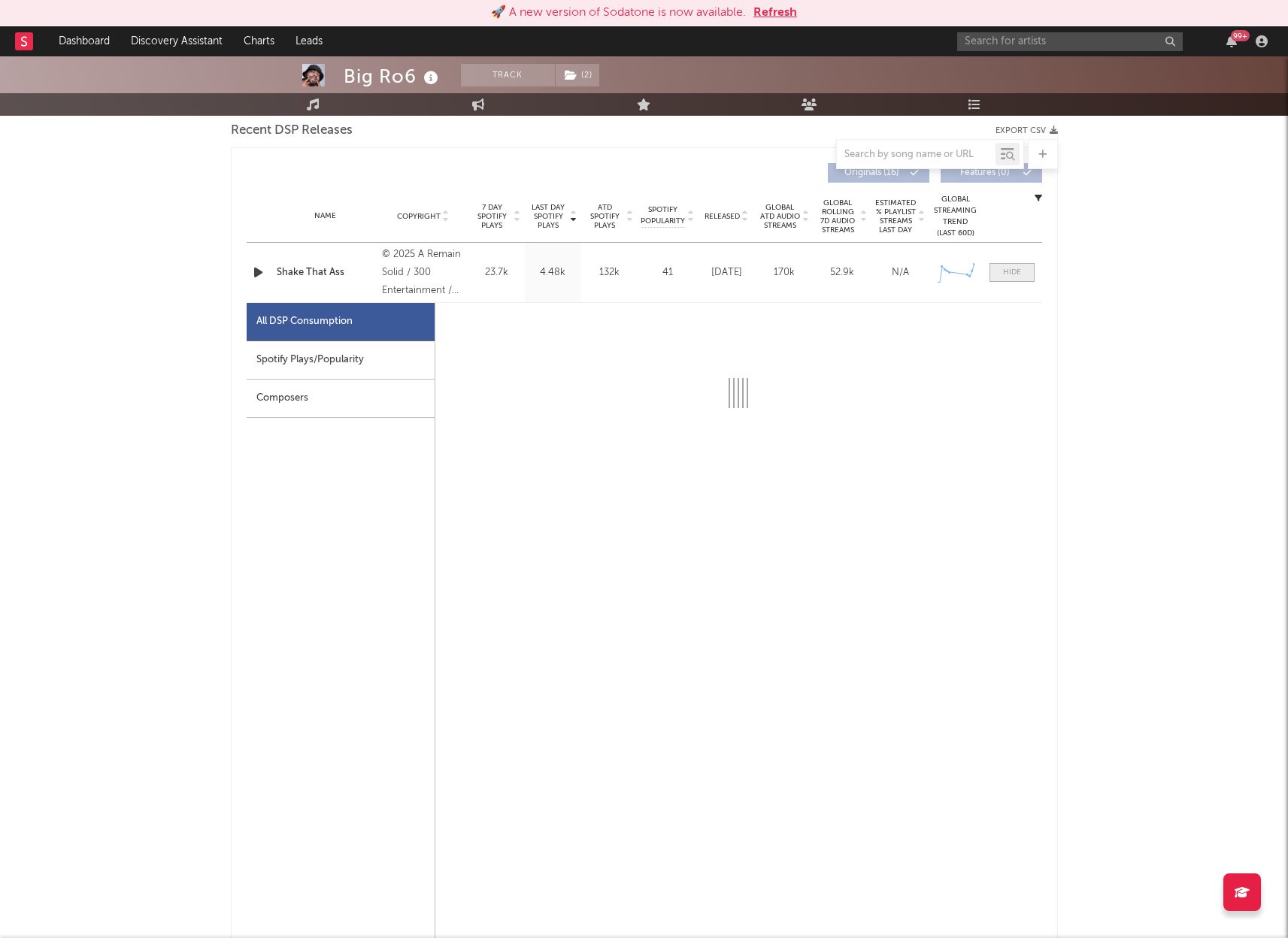
select select "1w"
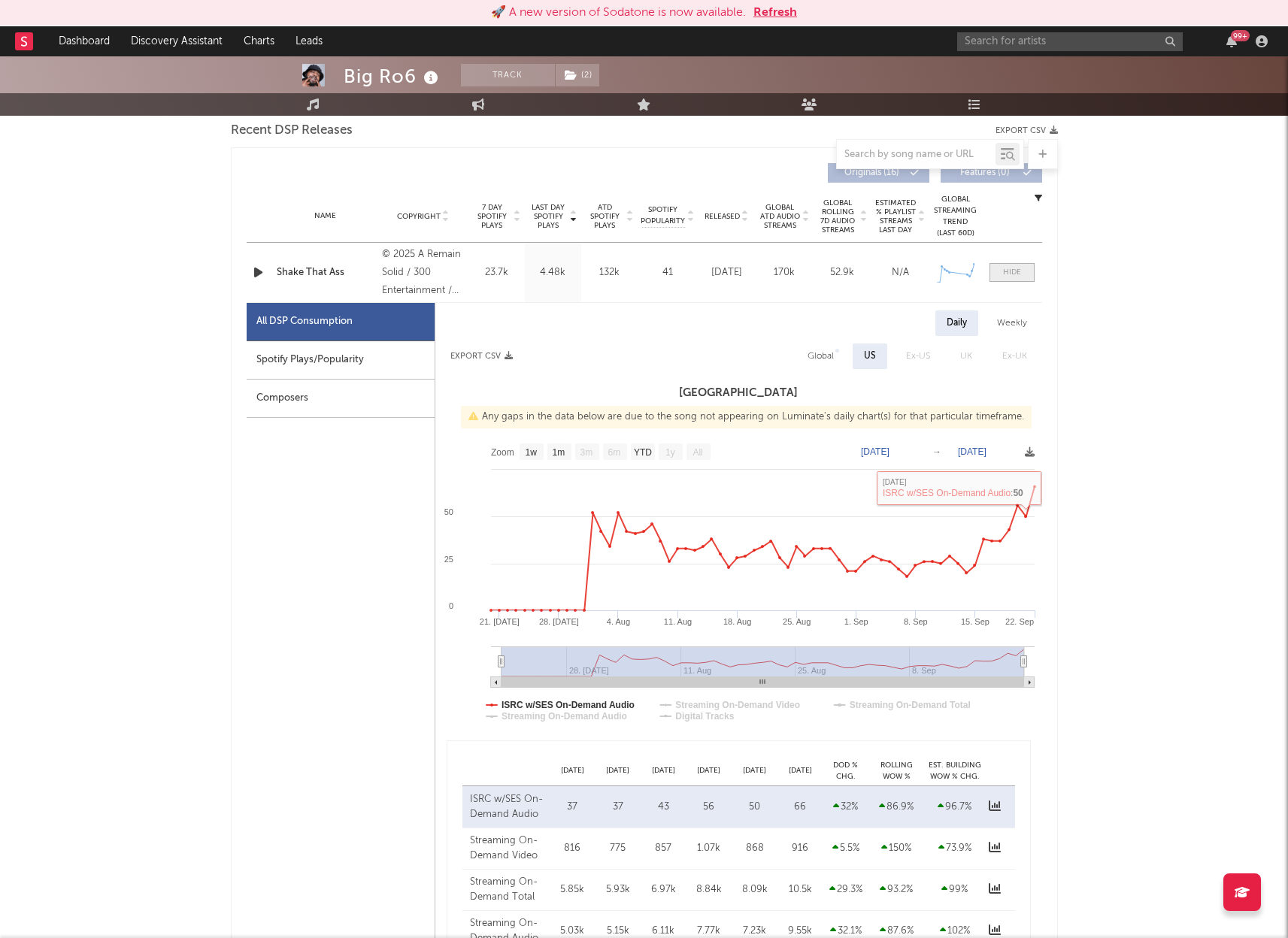
drag, startPoint x: 1012, startPoint y: 270, endPoint x: 1018, endPoint y: 275, distance: 7.8
click at [1014, 270] on div at bounding box center [1011, 272] width 18 height 12
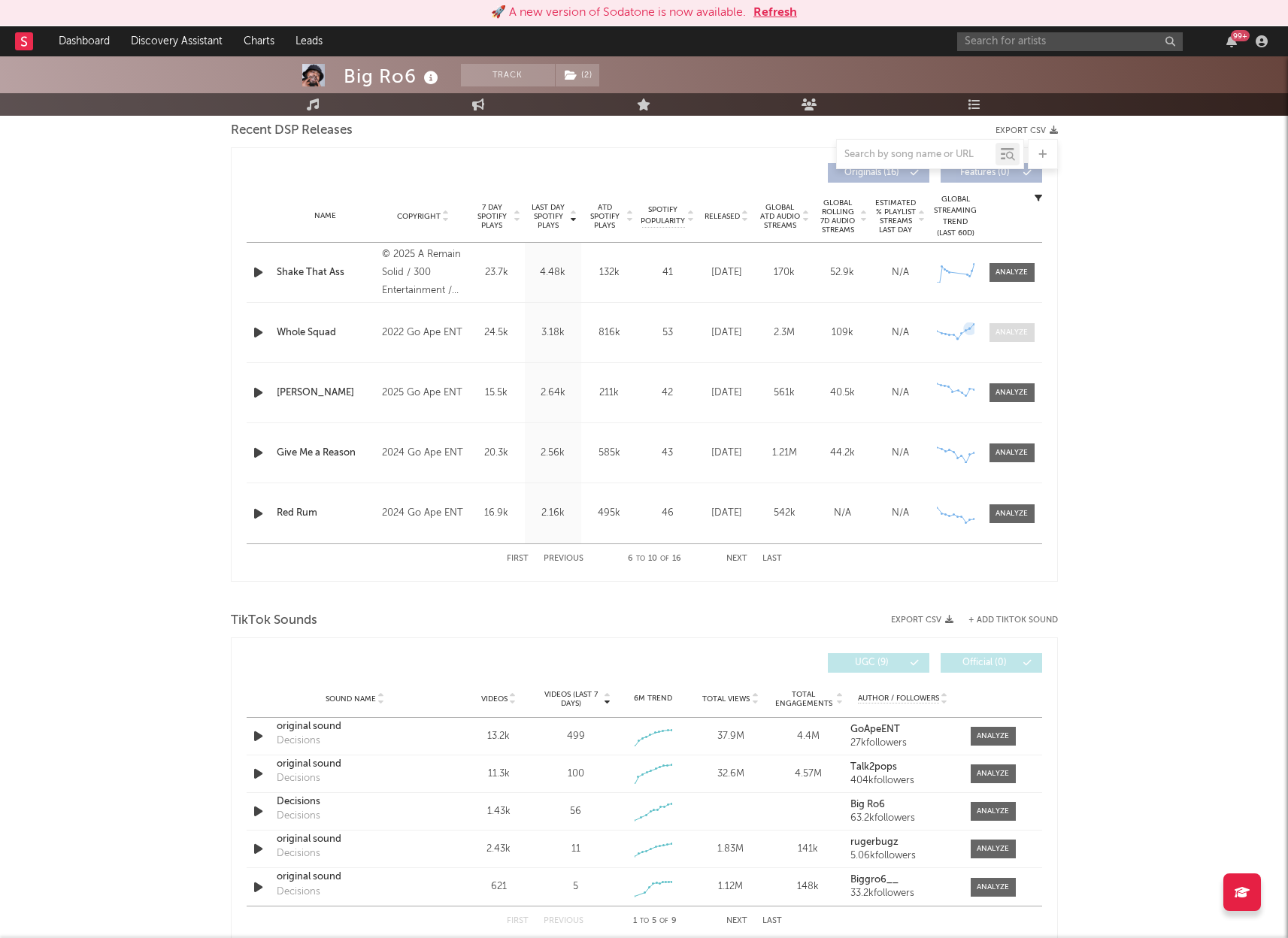
click at [1015, 335] on div at bounding box center [1011, 332] width 32 height 12
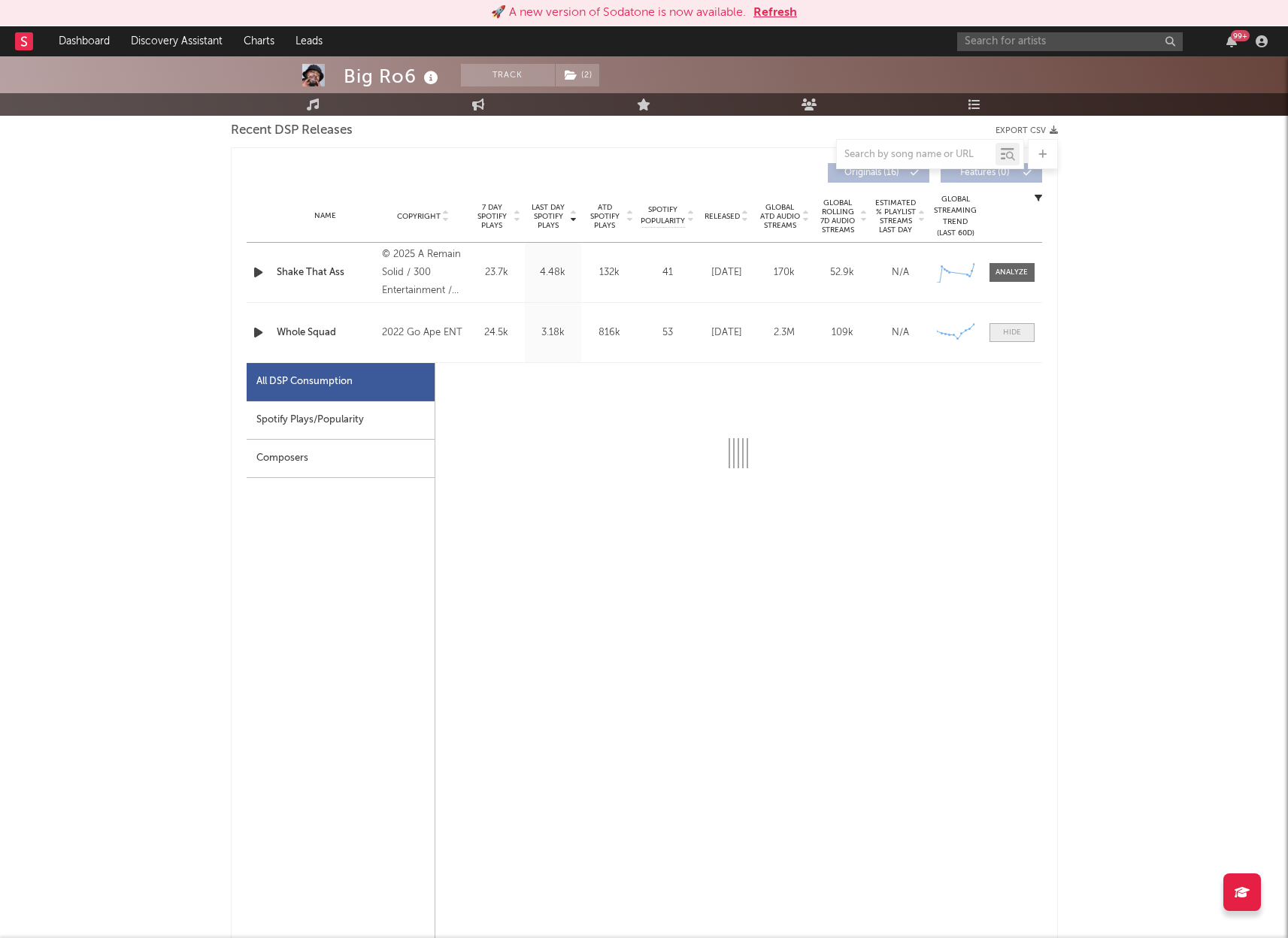
select select "6m"
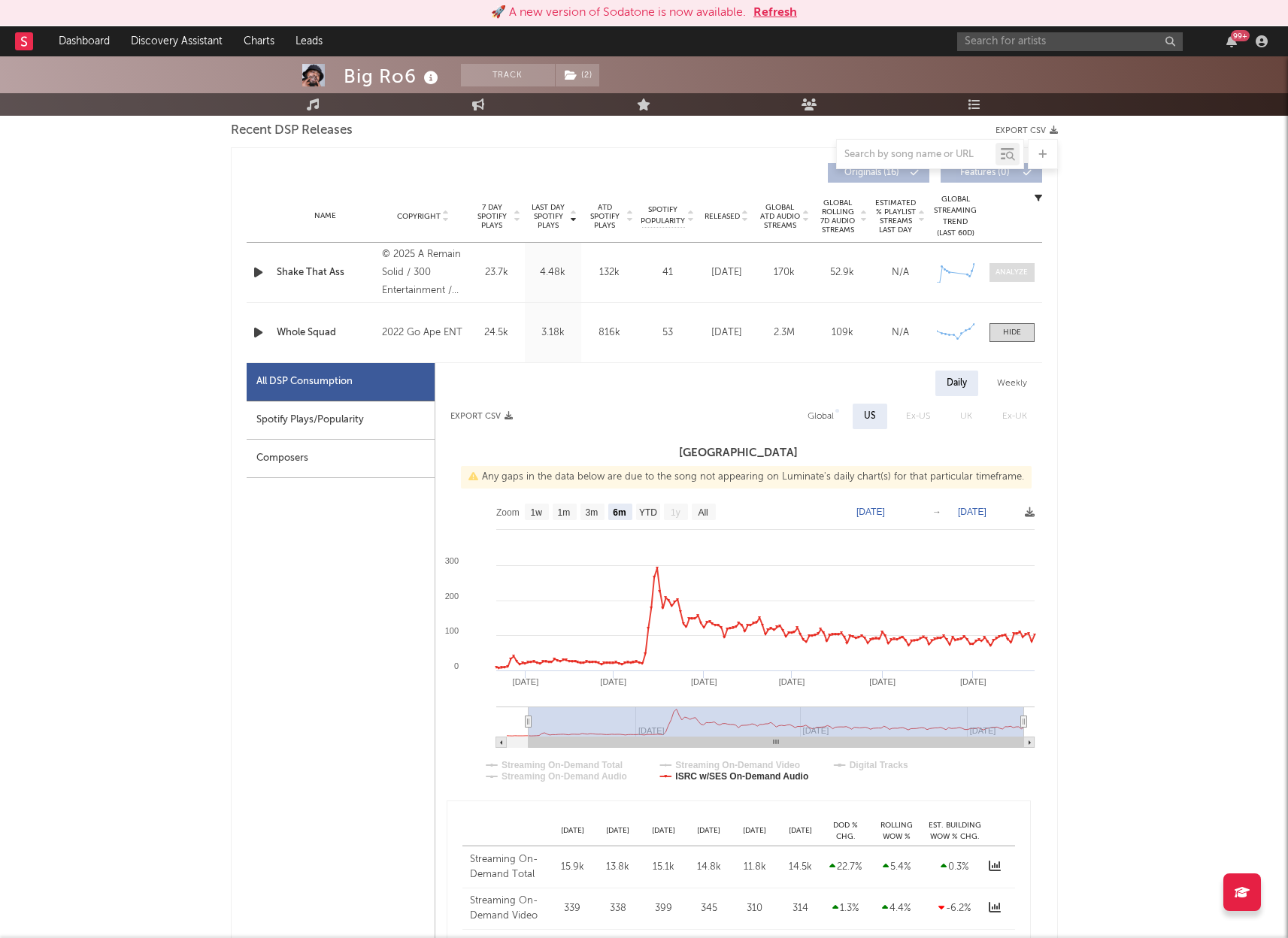
click at [1022, 271] on div at bounding box center [1011, 272] width 32 height 12
select select "1w"
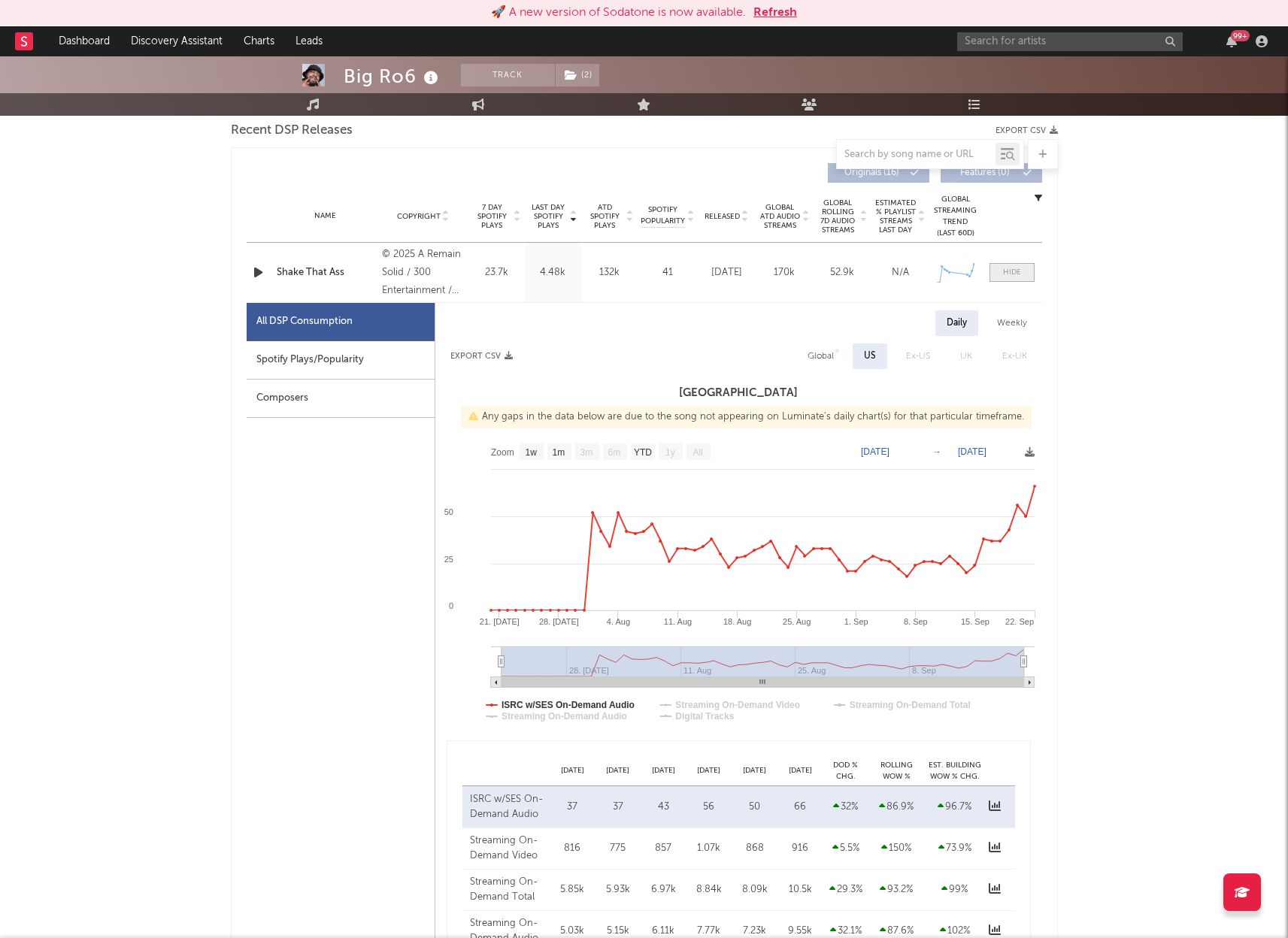
select select "6m"
click at [1016, 267] on div at bounding box center [1011, 272] width 18 height 12
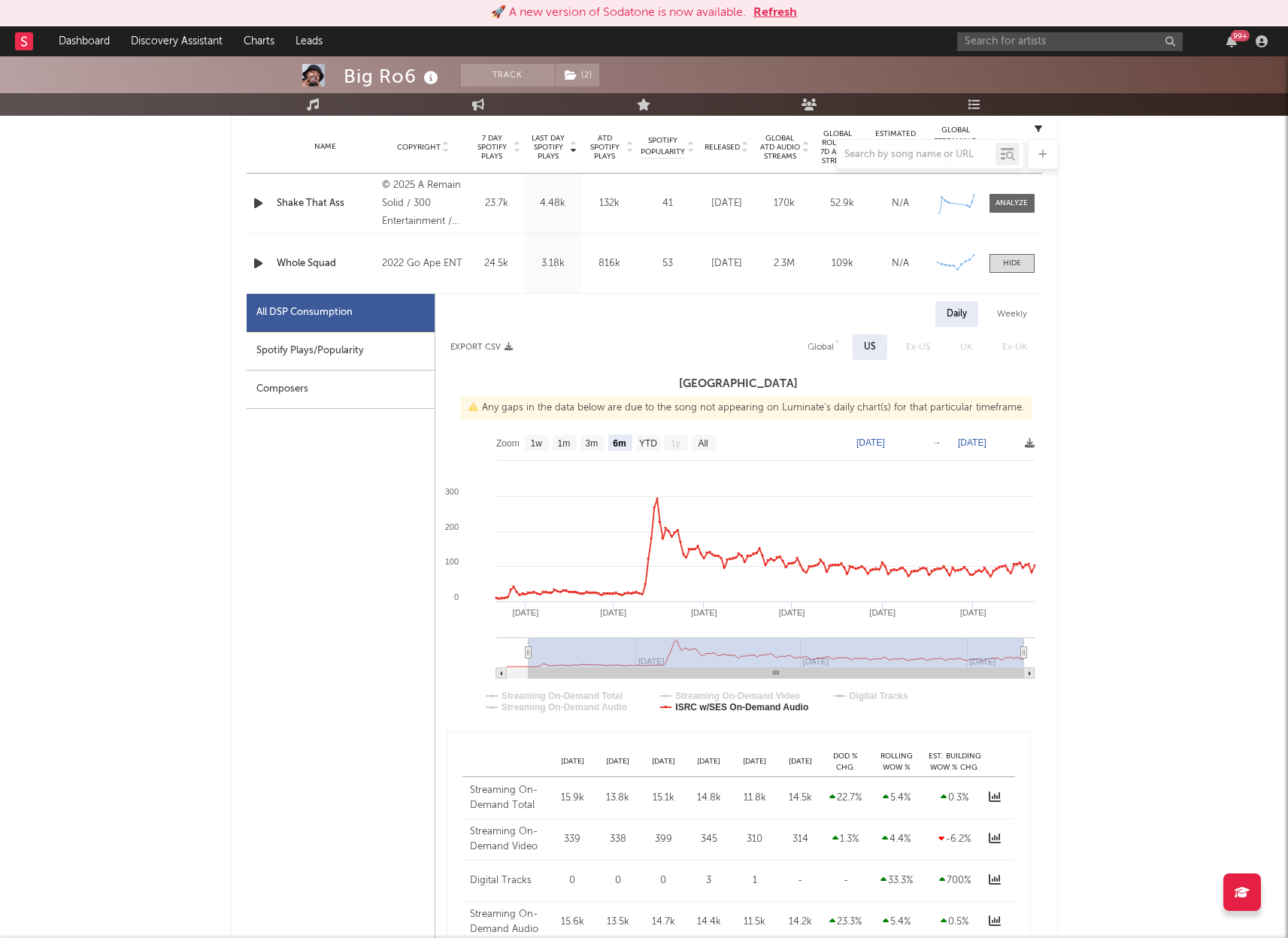
scroll to position [624, 0]
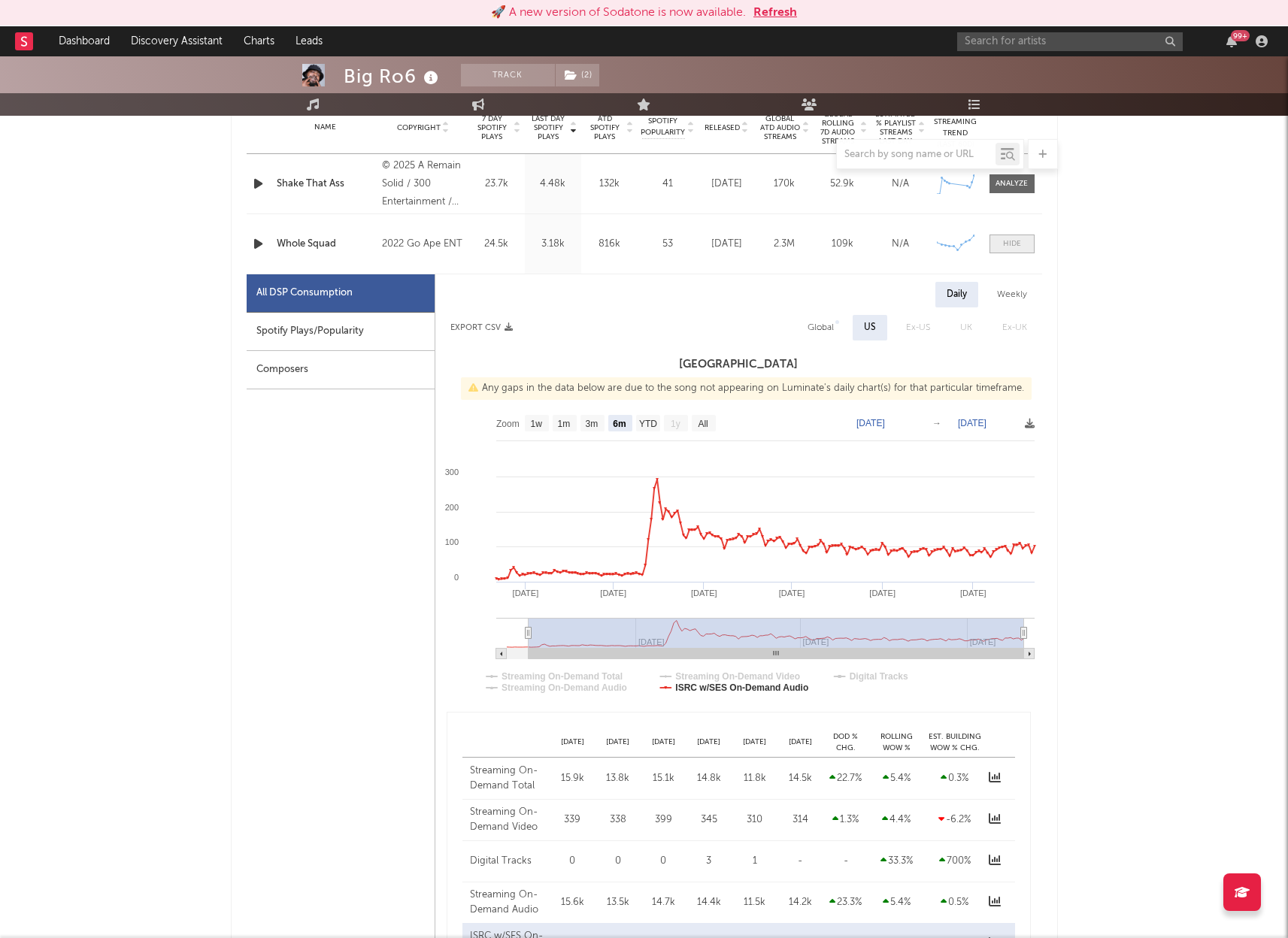
click at [1020, 240] on div at bounding box center [1011, 243] width 18 height 12
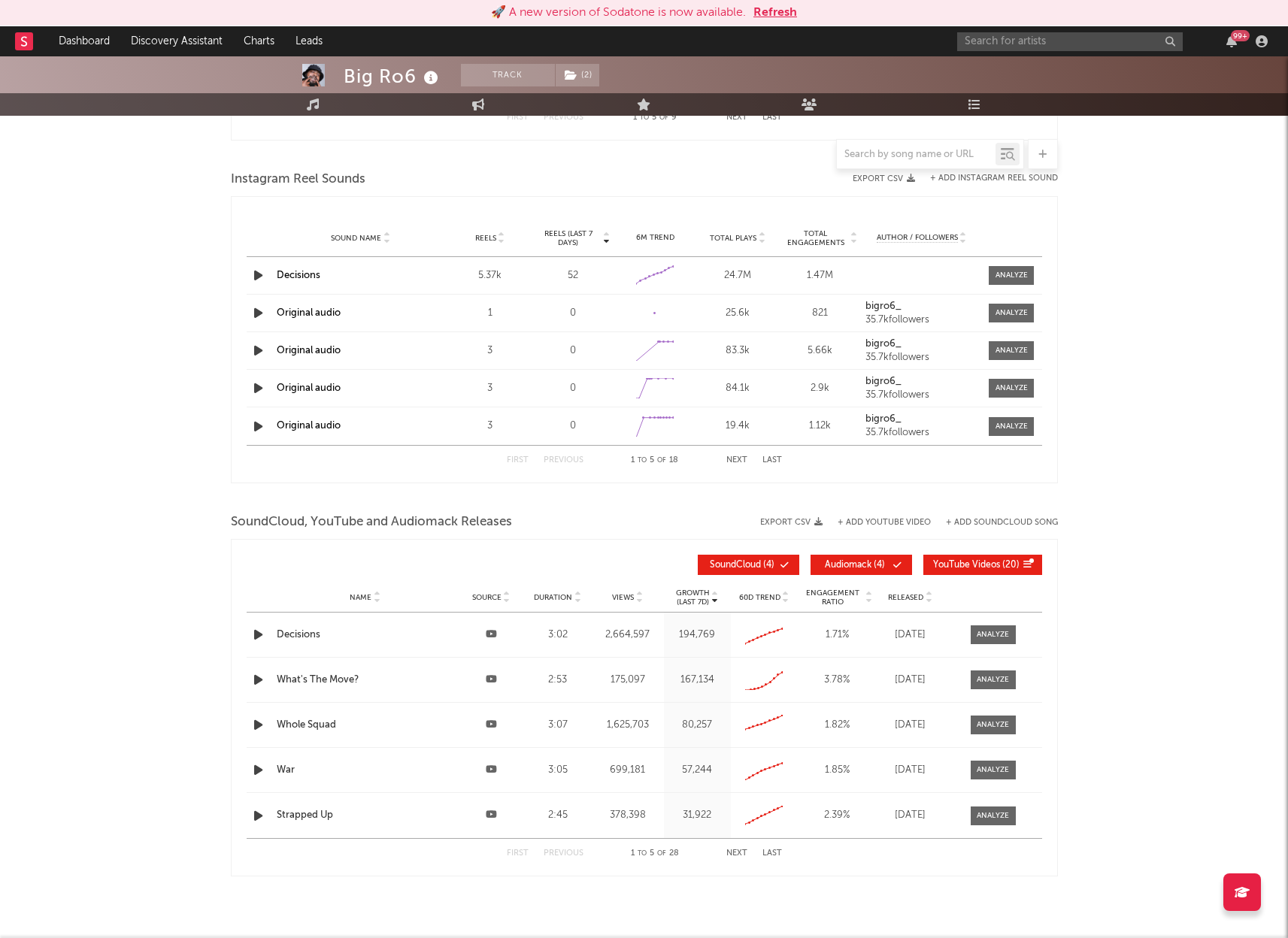
scroll to position [1389, 0]
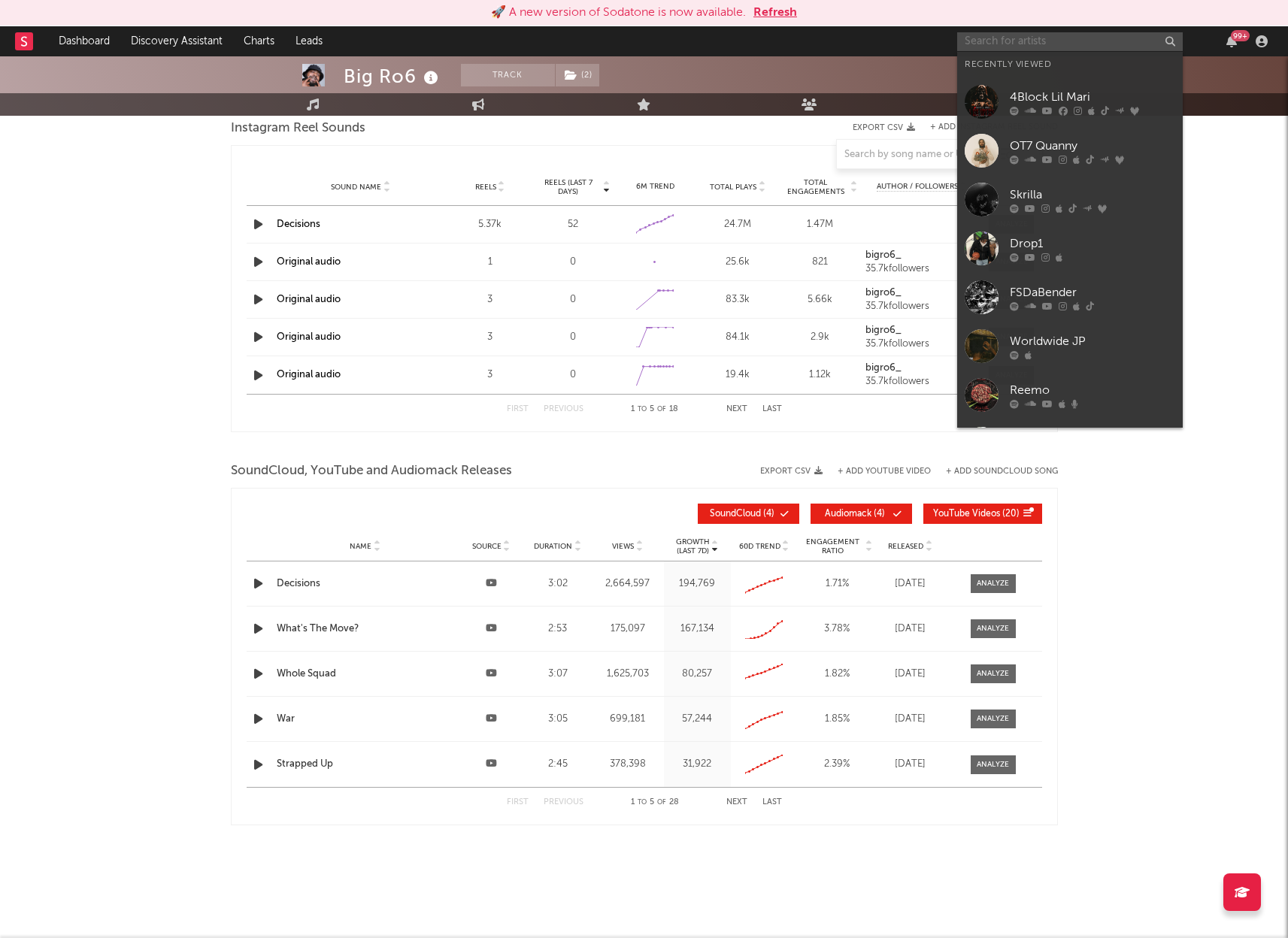
click at [1079, 40] on input "text" at bounding box center [1070, 42] width 226 height 19
